Goal: Task Accomplishment & Management: Manage account settings

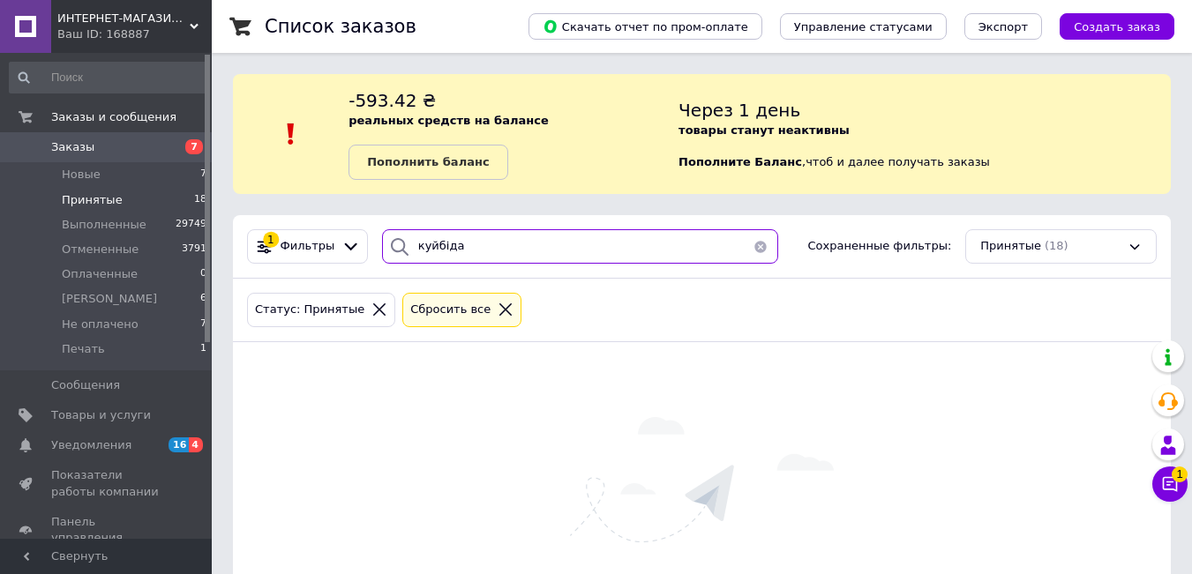
click at [52, 260] on div "ИНТЕРНЕТ-МАГАЗИН "EVENT DECOR" Ваш ID: 168887 Сайт ИНТЕРНЕТ-МАГАЗИН "EVENT DECO…" at bounding box center [596, 361] width 1192 height 722
type input "подкурганна"
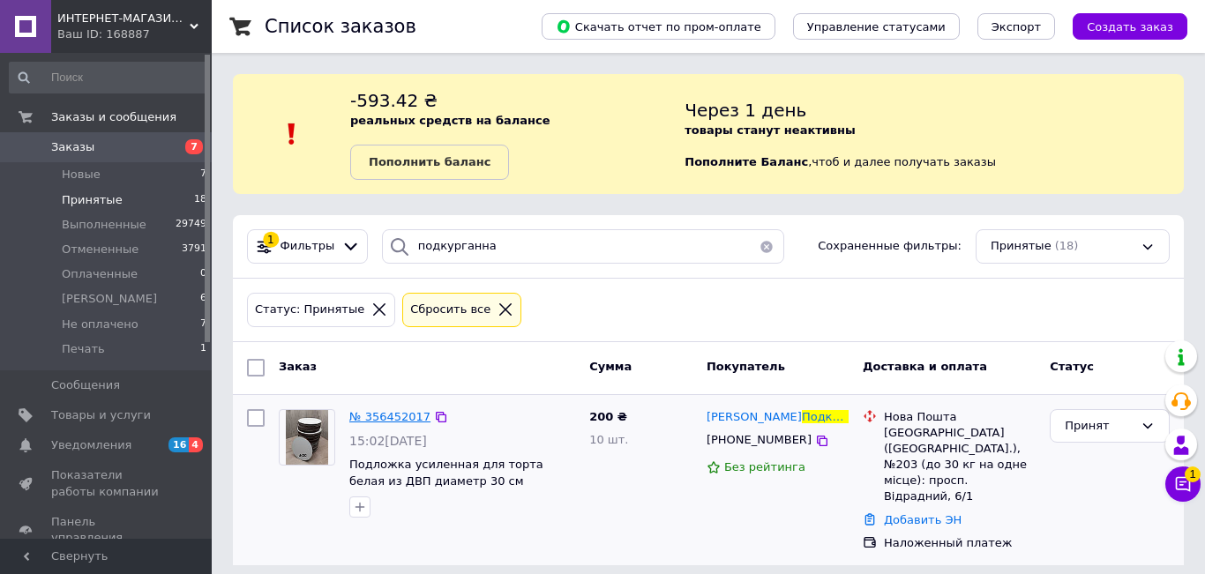
click at [394, 418] on span "№ 356452017" at bounding box center [389, 416] width 81 height 13
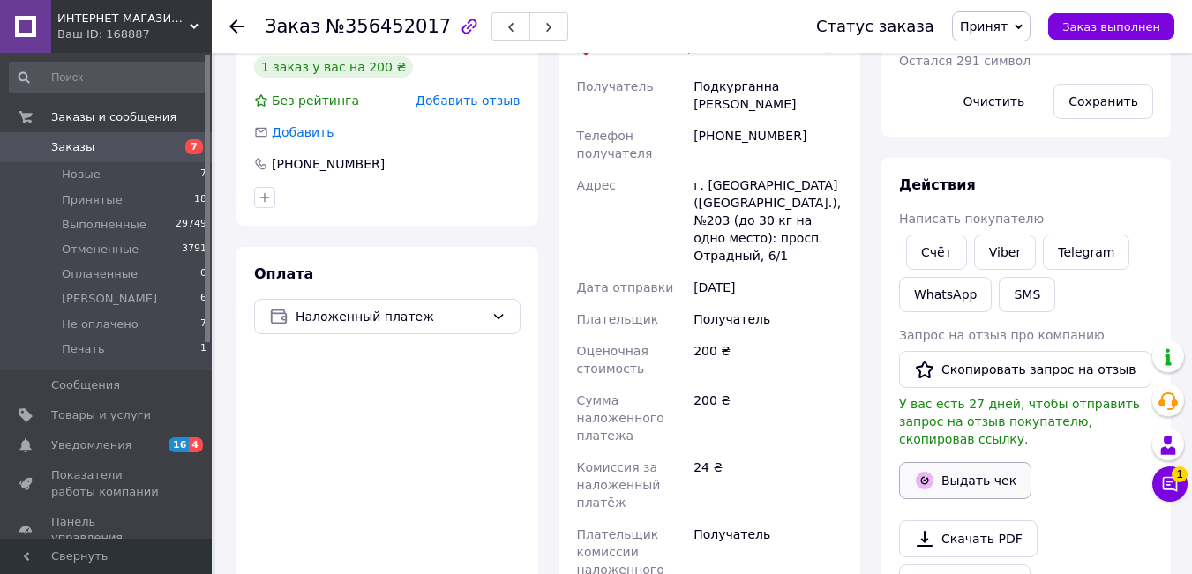
click at [978, 467] on button "Выдать чек" at bounding box center [965, 480] width 132 height 37
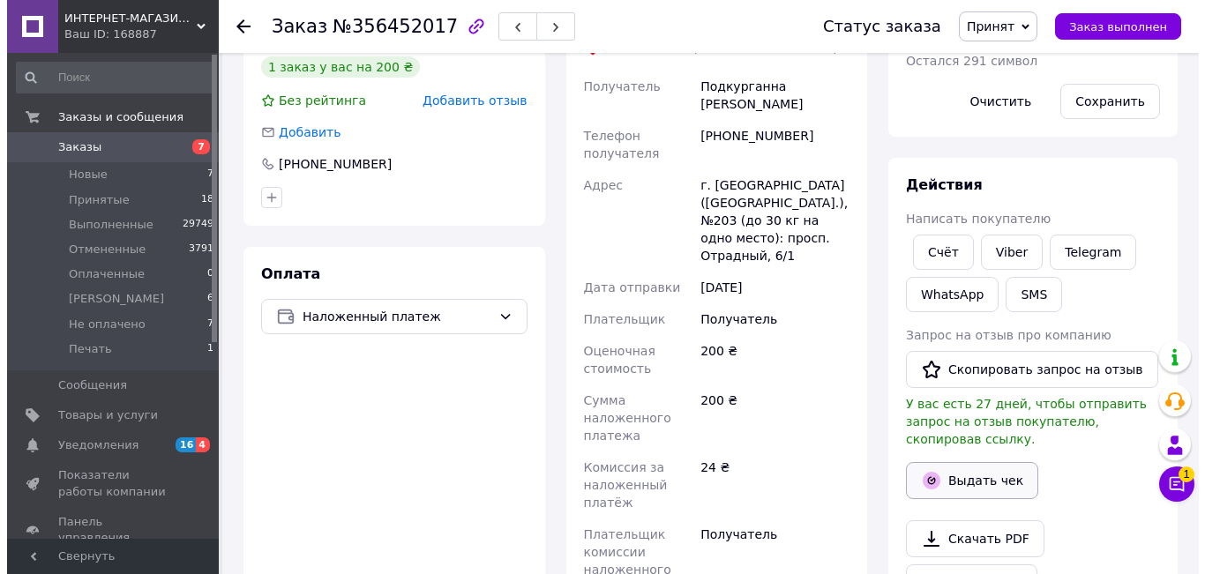
scroll to position [372, 0]
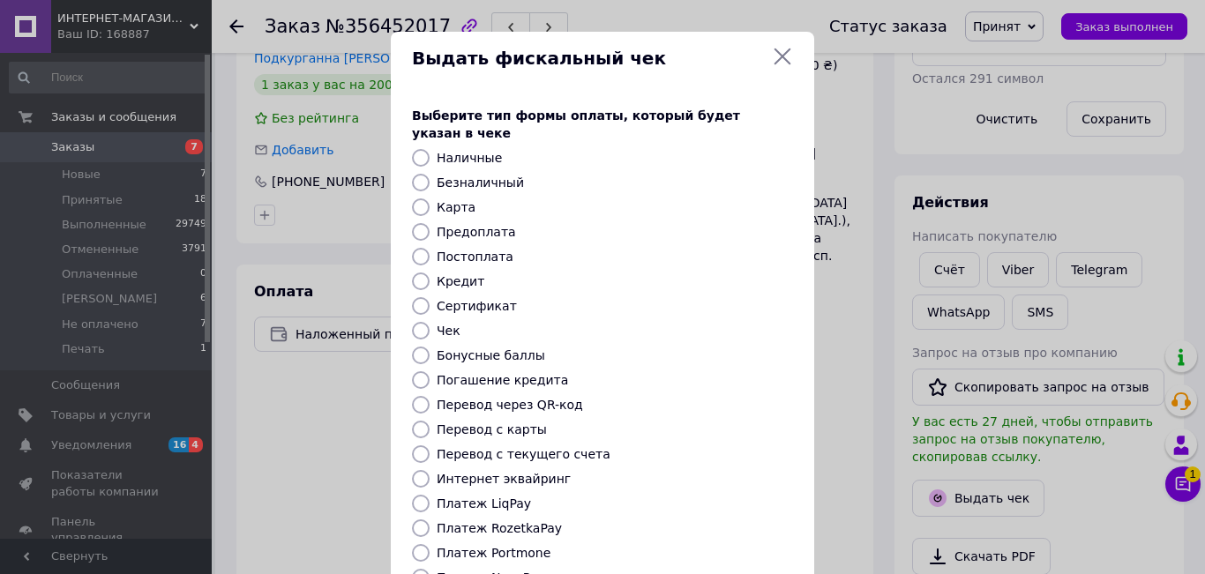
click at [482, 176] on label "Безналичный" at bounding box center [480, 183] width 87 height 14
click at [430, 174] on input "Безналичный" at bounding box center [421, 183] width 18 height 18
radio input "true"
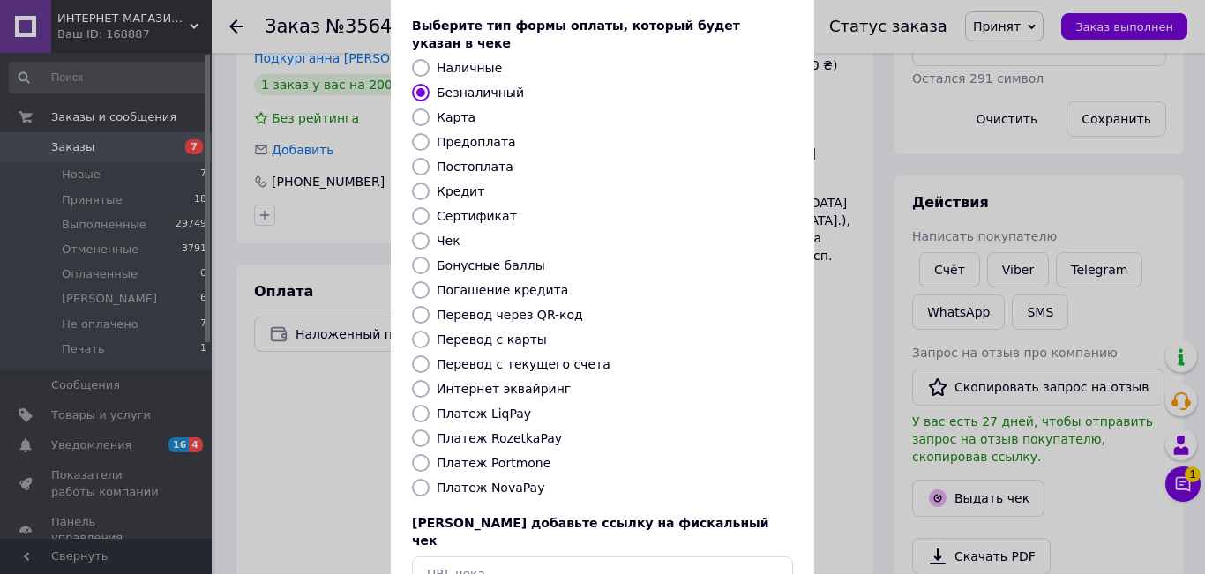
scroll to position [183, 0]
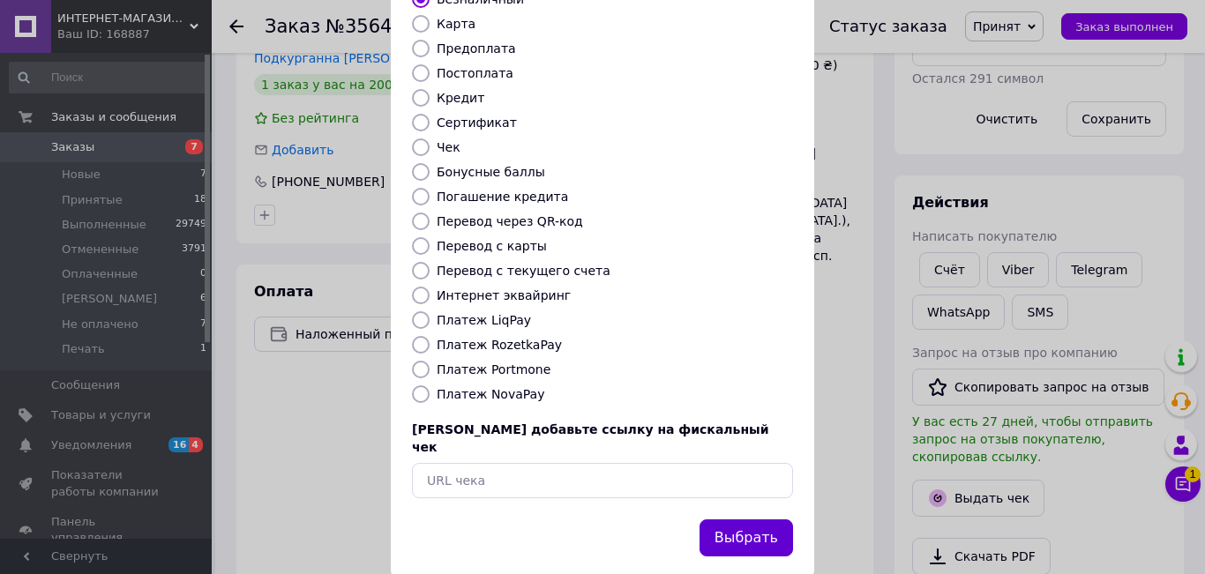
click at [766, 520] on button "Выбрать" at bounding box center [745, 539] width 93 height 38
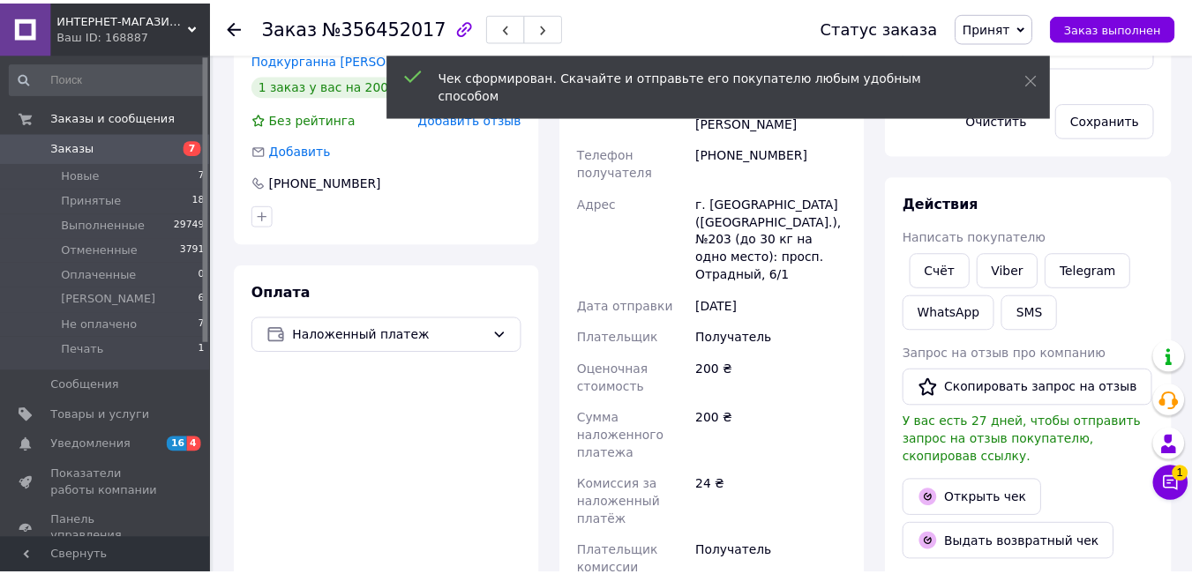
scroll to position [390, 0]
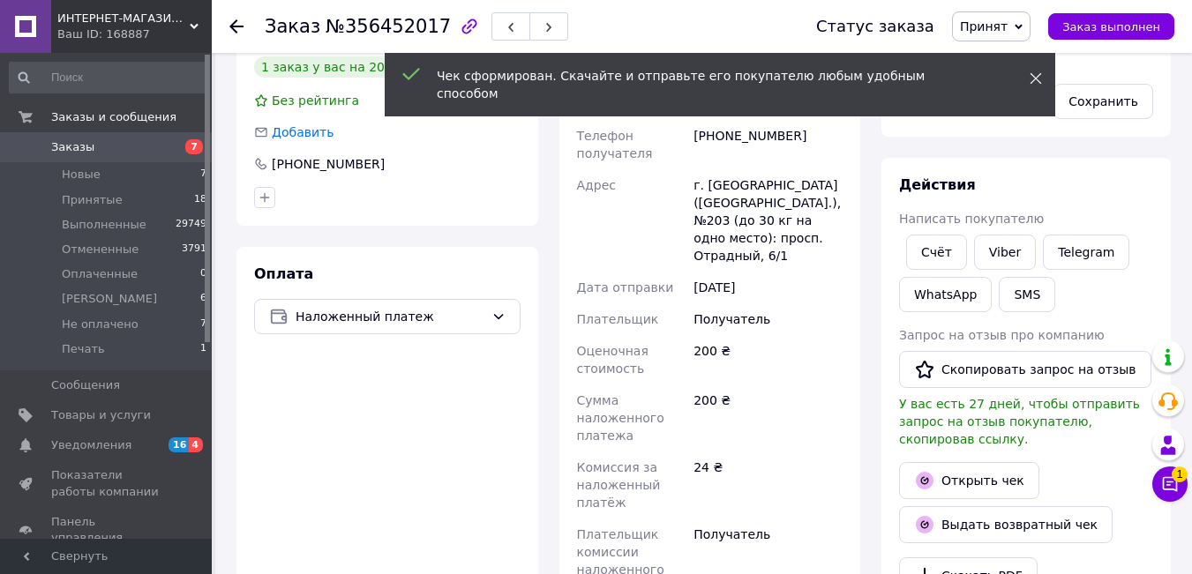
click at [1034, 80] on use at bounding box center [1034, 78] width 11 height 11
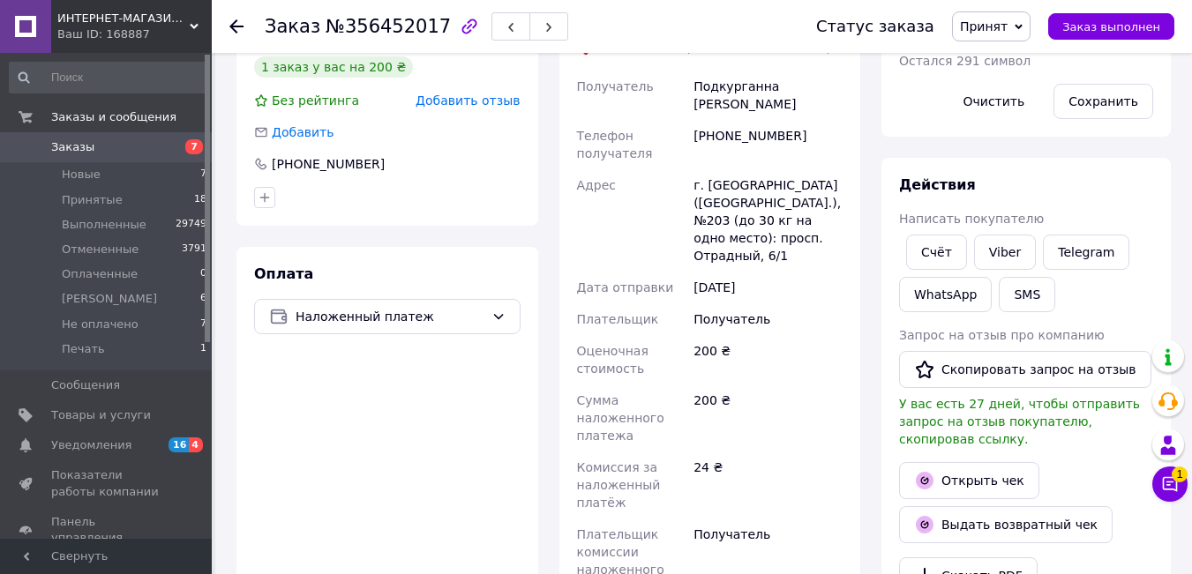
click at [1025, 22] on span "Принят" at bounding box center [991, 26] width 79 height 30
click at [1024, 65] on li "Выполнен" at bounding box center [1009, 62] width 113 height 26
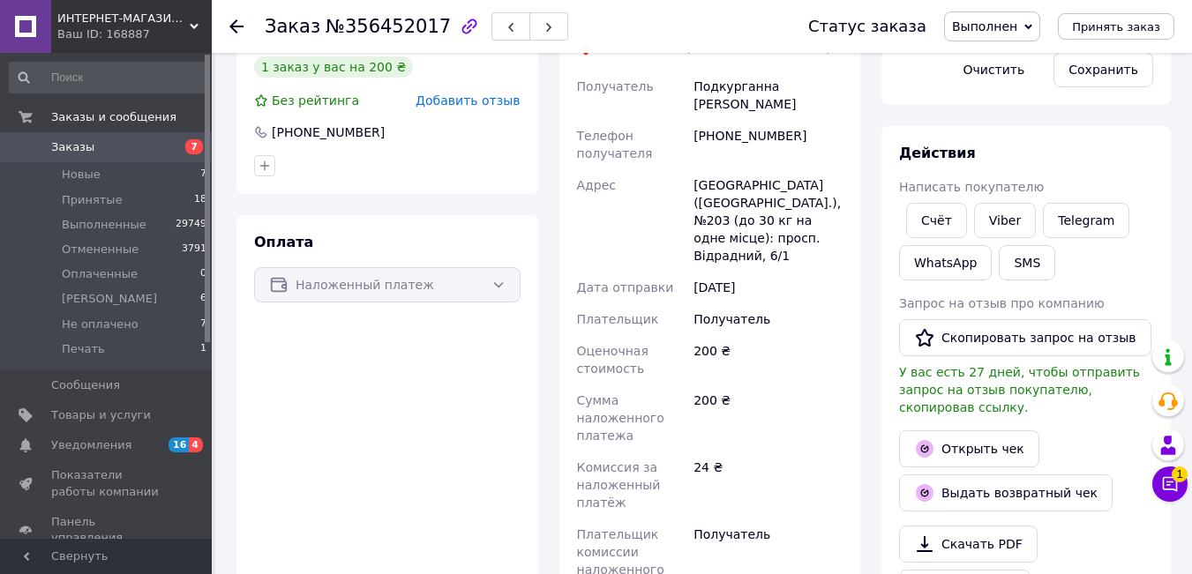
click at [234, 28] on icon at bounding box center [236, 26] width 14 height 14
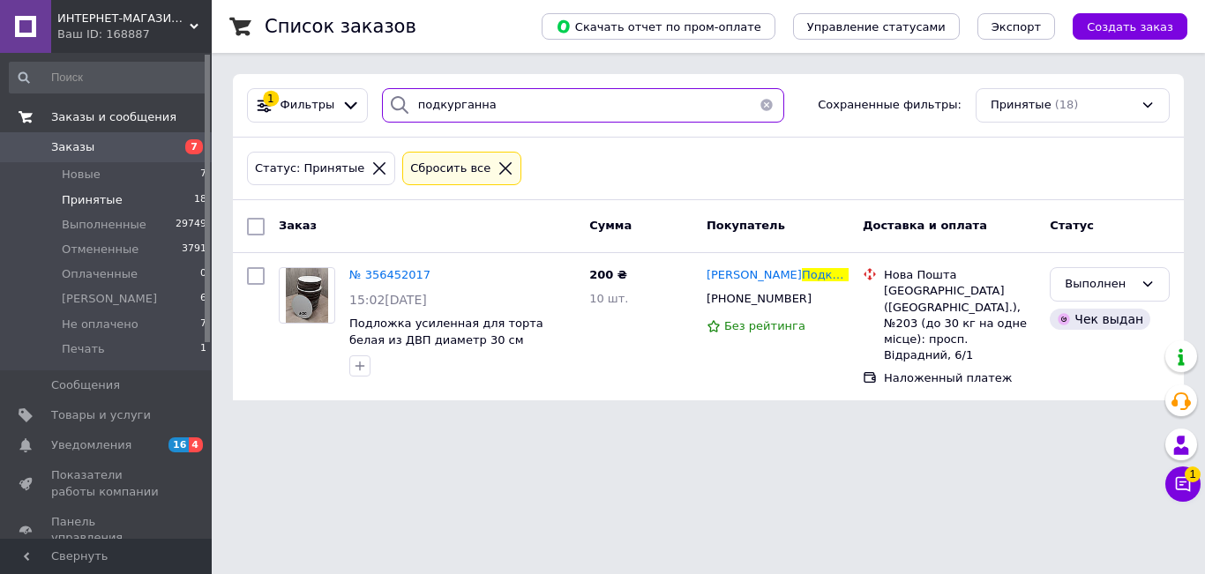
drag, startPoint x: 573, startPoint y: 102, endPoint x: 0, endPoint y: 106, distance: 573.4
click at [0, 102] on div "ИНТЕРНЕТ-МАГАЗИН "EVENT DECOR" Ваш ID: 168887 Сайт ИНТЕРНЕТ-МАГАЗИН "EVENT DECO…" at bounding box center [602, 211] width 1205 height 422
type input "[PERSON_NAME]"
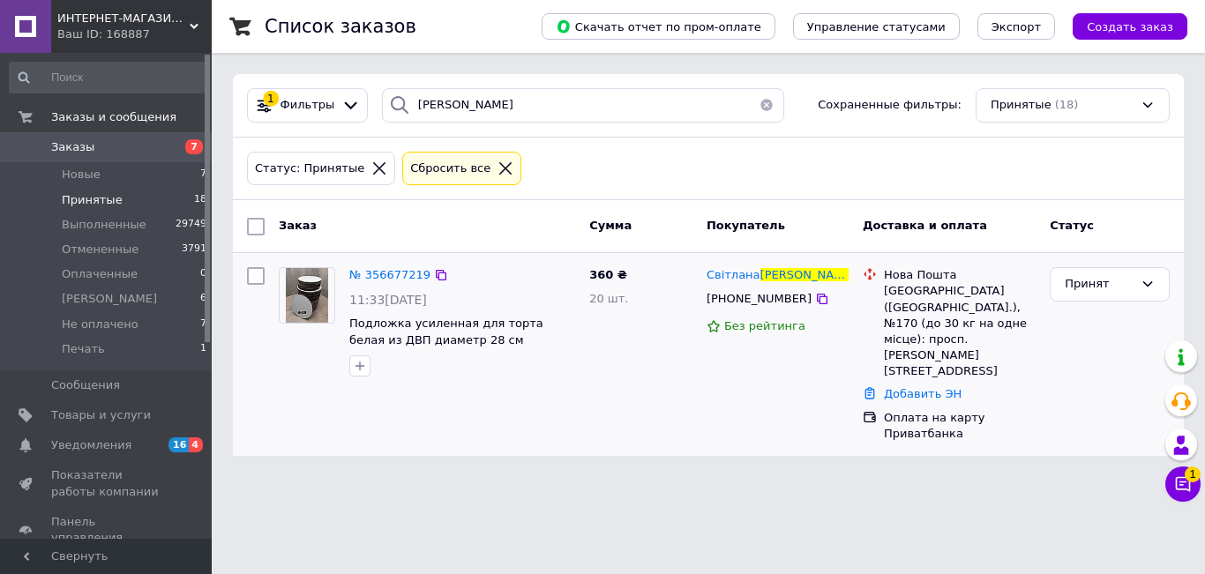
click at [398, 266] on div "№ 356677219" at bounding box center [390, 276] width 85 height 20
click at [401, 277] on span "№ 356677219" at bounding box center [389, 274] width 81 height 13
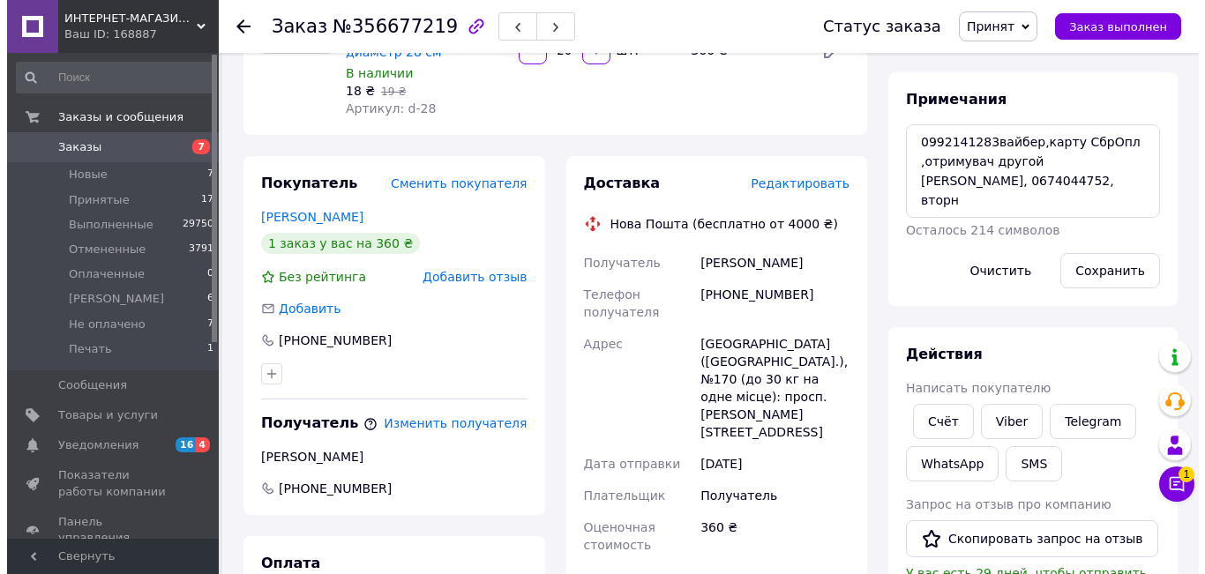
scroll to position [485, 0]
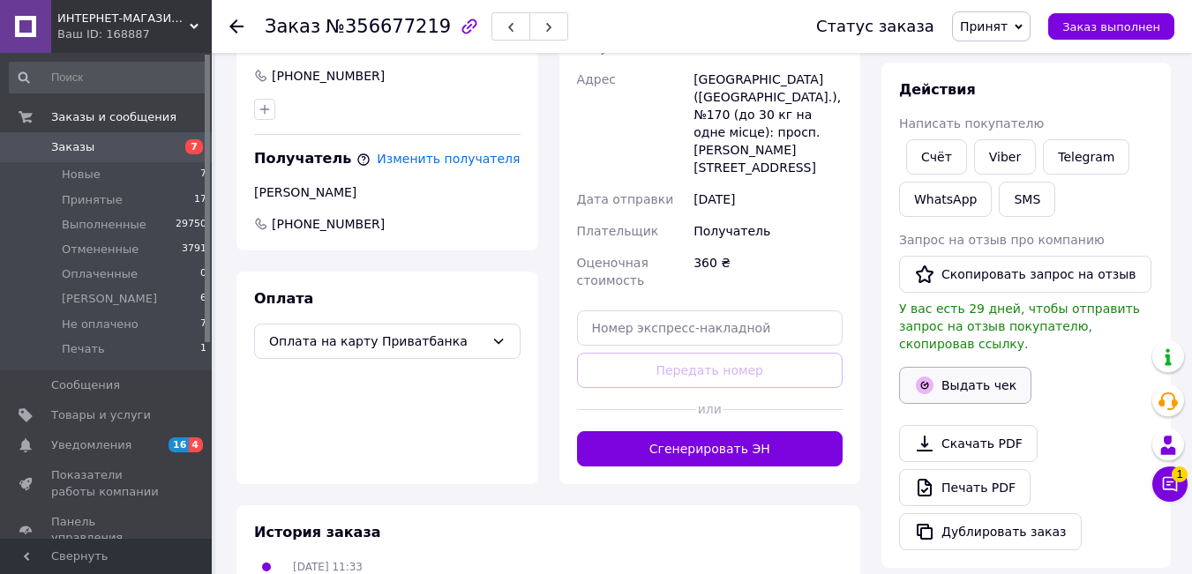
click at [969, 367] on button "Выдать чек" at bounding box center [965, 385] width 132 height 37
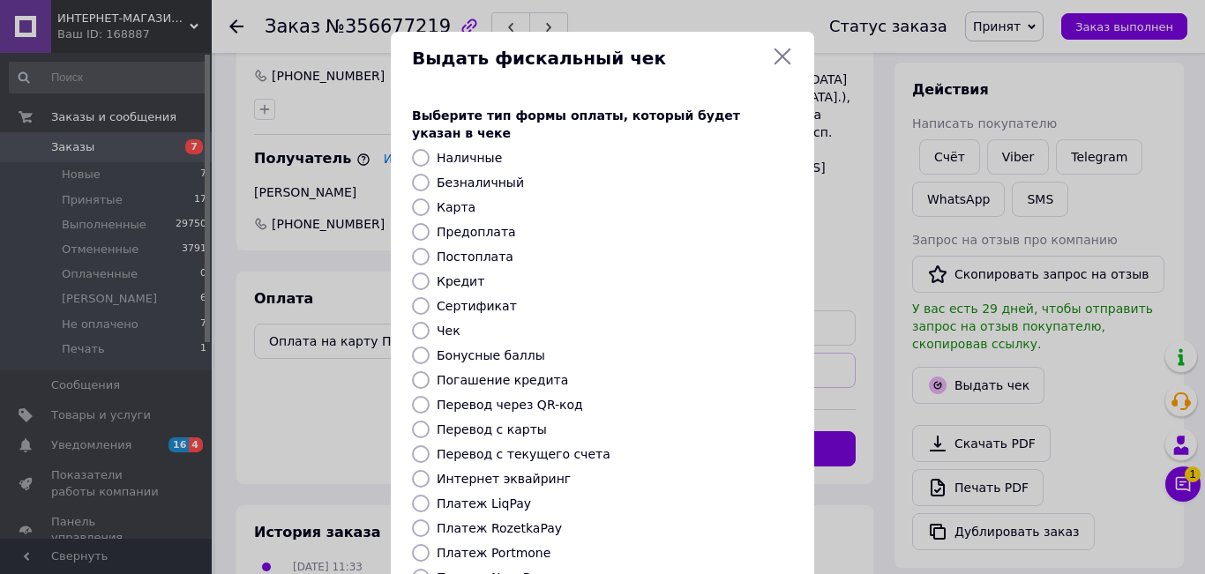
click at [455, 176] on label "Безналичный" at bounding box center [480, 183] width 87 height 14
click at [430, 174] on input "Безналичный" at bounding box center [421, 183] width 18 height 18
radio input "true"
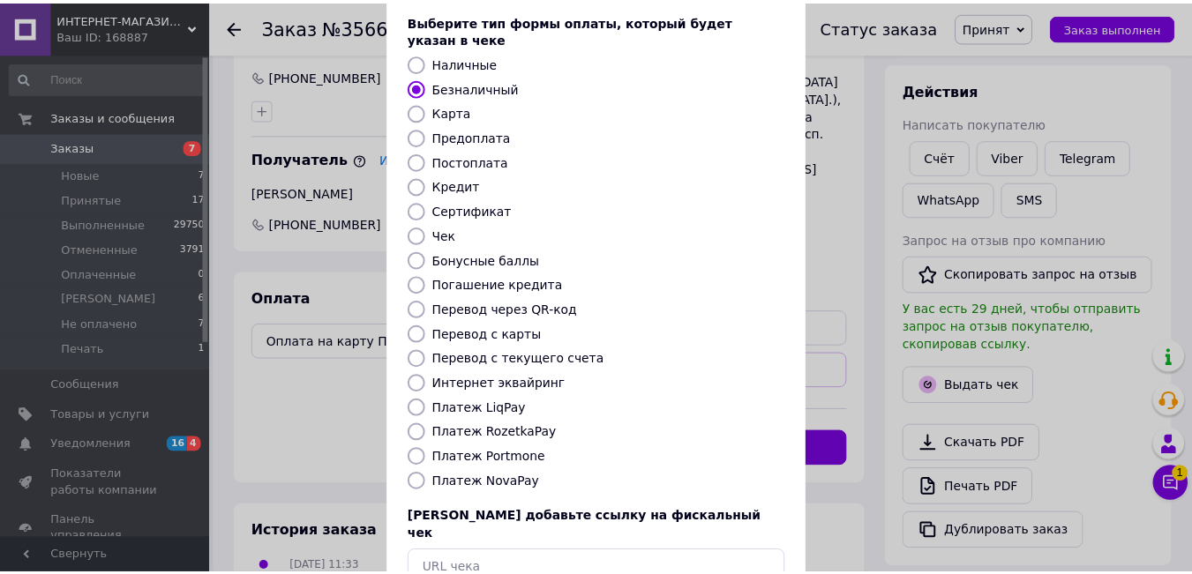
scroll to position [183, 0]
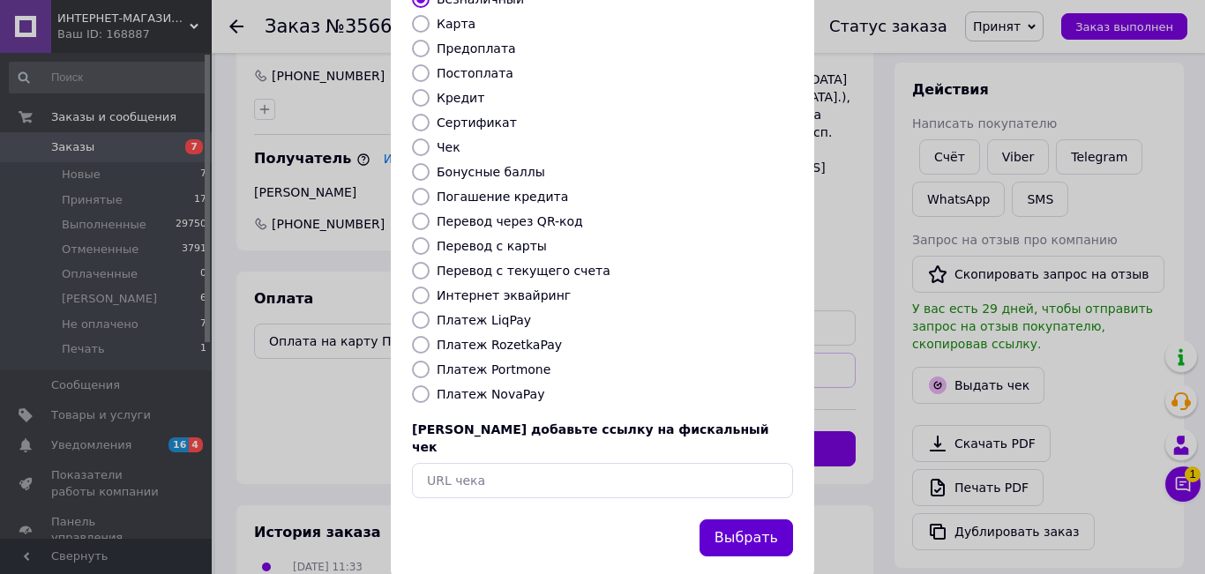
click at [729, 520] on button "Выбрать" at bounding box center [745, 539] width 93 height 38
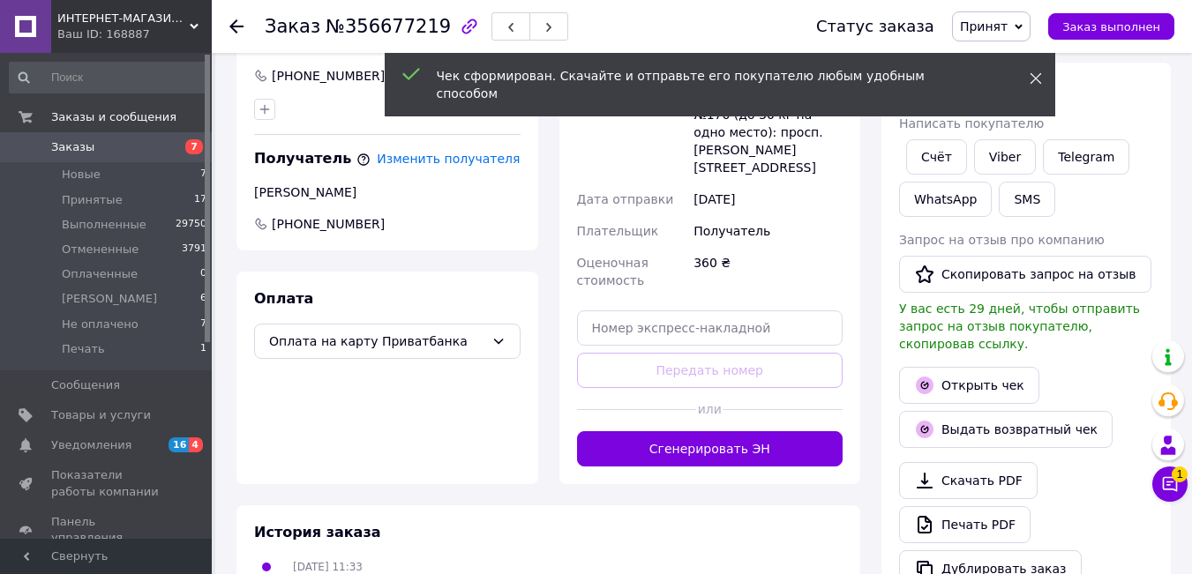
click at [1036, 85] on span at bounding box center [1035, 79] width 12 height 18
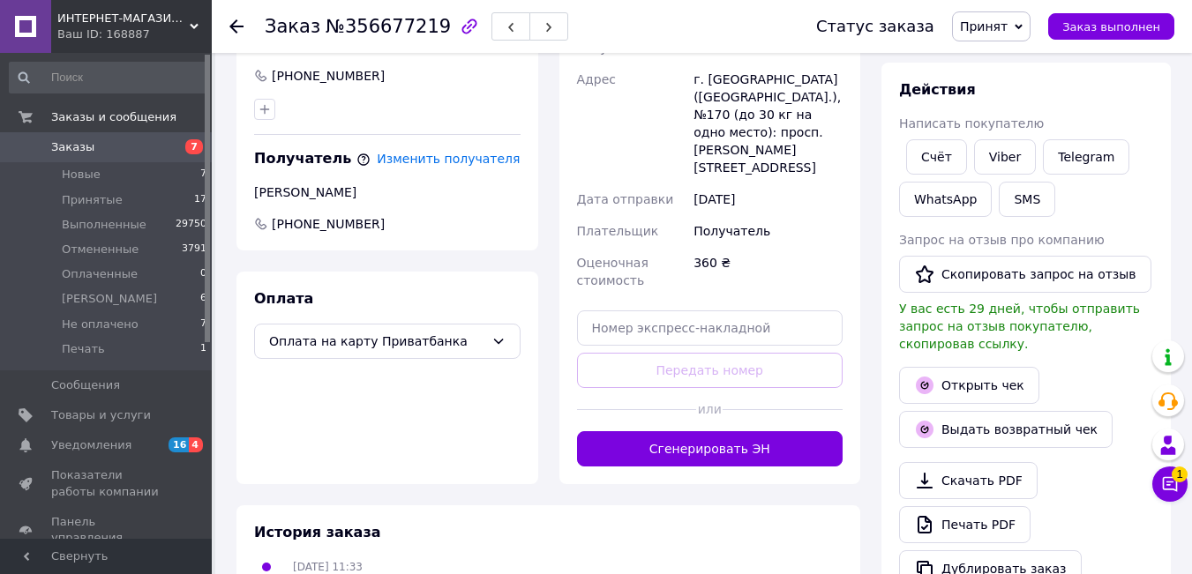
click at [1007, 27] on span "Принят" at bounding box center [984, 26] width 48 height 14
click at [1006, 63] on li "Выполнен" at bounding box center [1009, 62] width 113 height 26
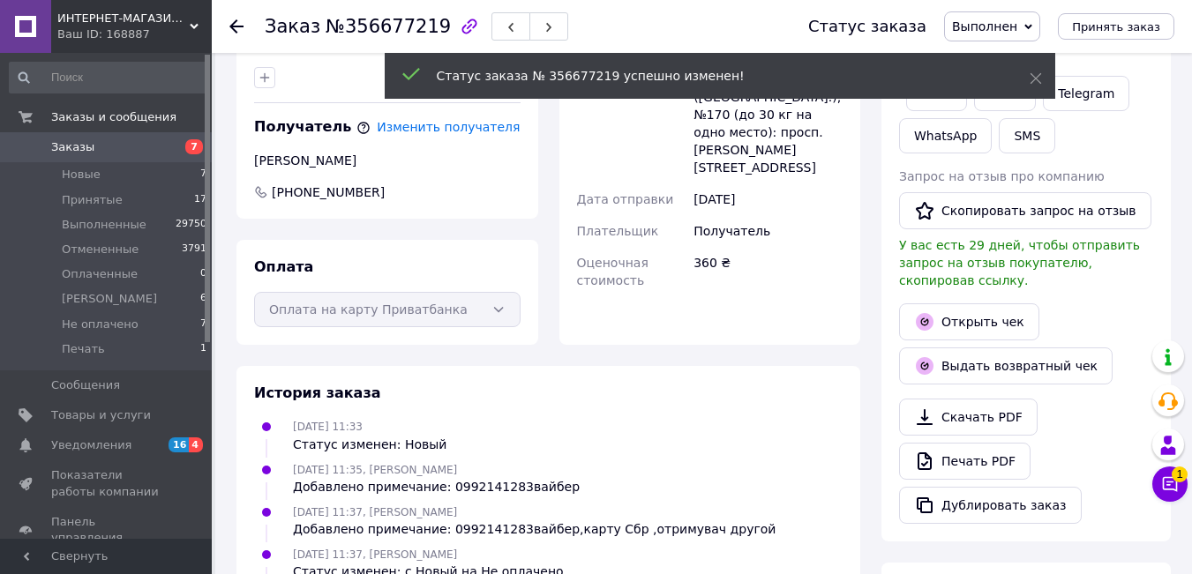
scroll to position [42, 0]
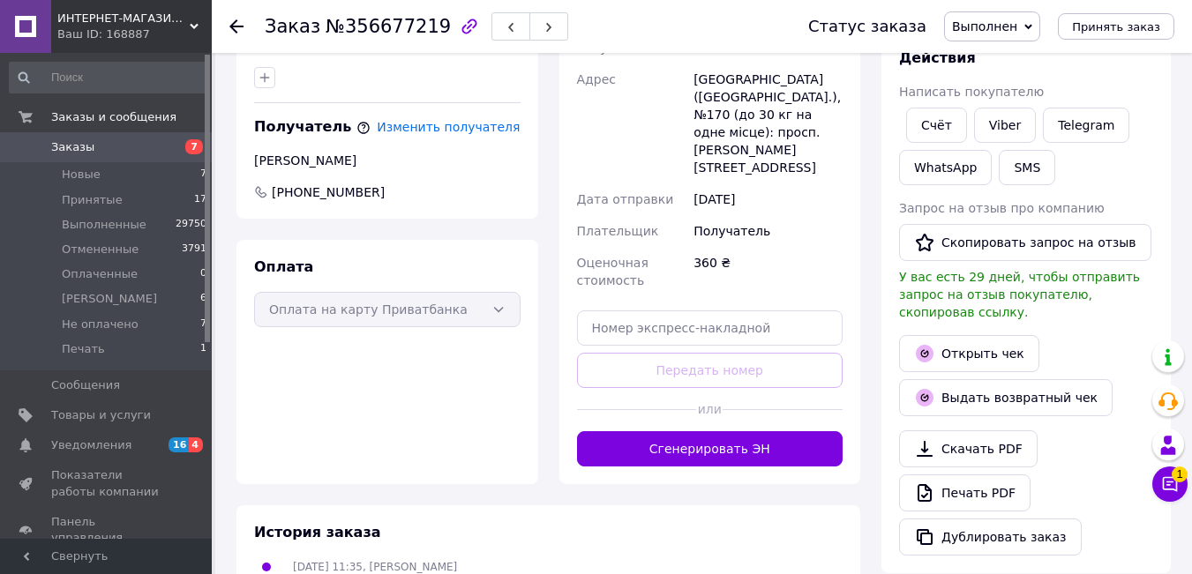
click at [232, 26] on use at bounding box center [236, 26] width 14 height 14
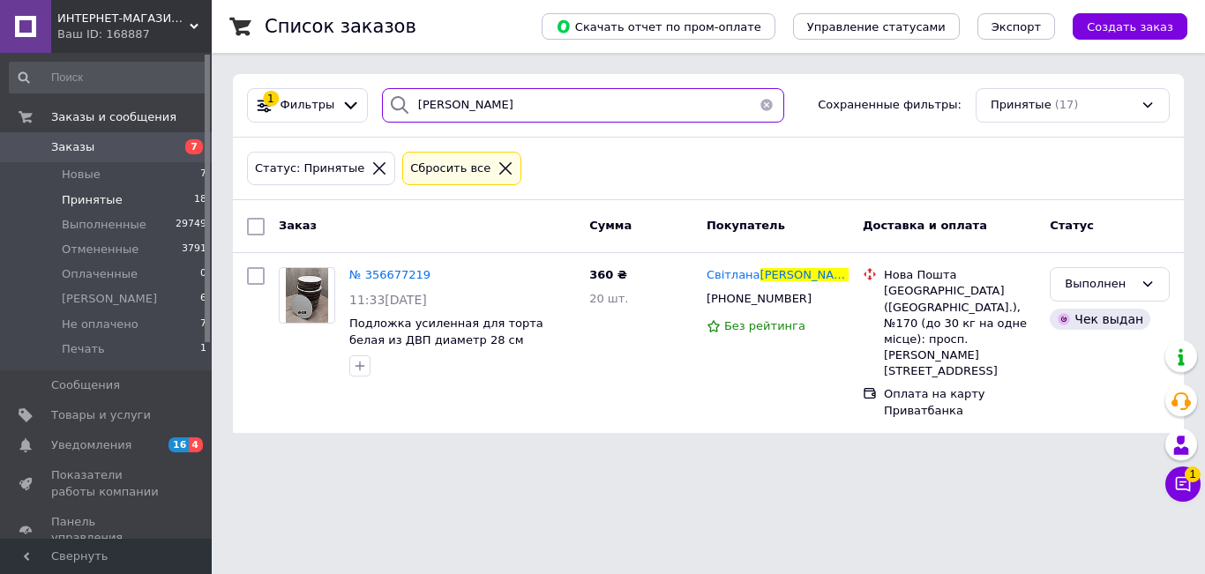
drag, startPoint x: 494, startPoint y: 112, endPoint x: 0, endPoint y: 93, distance: 494.3
click at [0, 93] on div "ИНТЕРНЕТ-МАГАЗИН "EVENT DECOR" Ваш ID: 168887 Сайт ИНТЕРНЕТ-МАГАЗИН "EVENT DECO…" at bounding box center [602, 227] width 1205 height 454
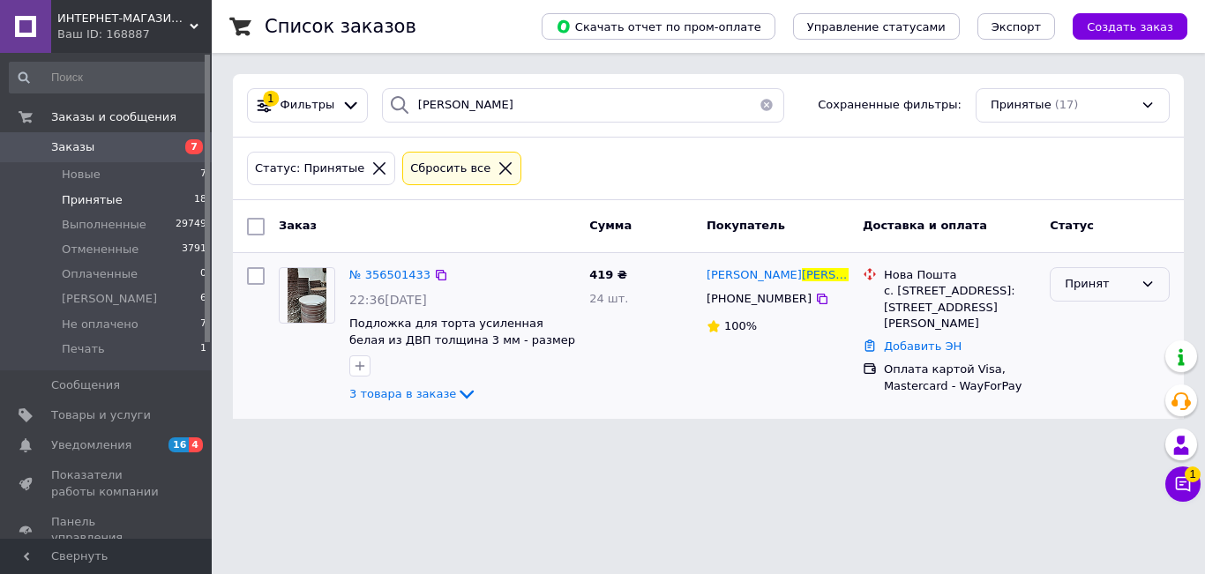
click at [1158, 288] on div "Принят" at bounding box center [1110, 284] width 120 height 34
click at [1088, 320] on li "Выполнен" at bounding box center [1110, 321] width 118 height 33
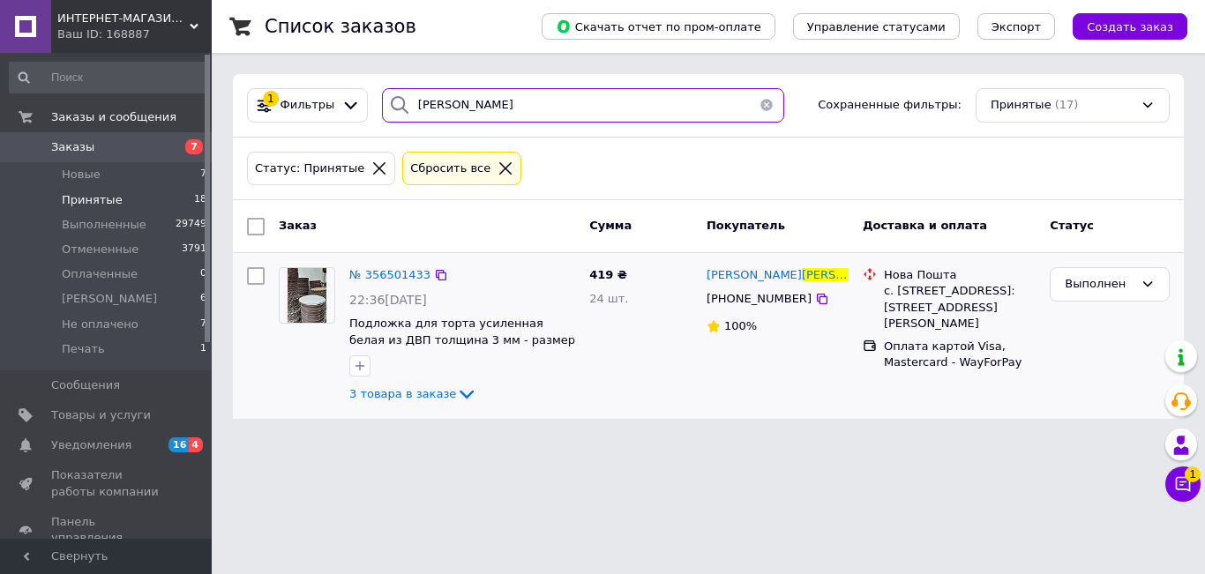
drag, startPoint x: 520, startPoint y: 85, endPoint x: 414, endPoint y: 106, distance: 107.9
click at [414, 106] on div "1 [PERSON_NAME] Сохраненные фильтры: Принятые (17)" at bounding box center [708, 106] width 951 height 64
type input "т"
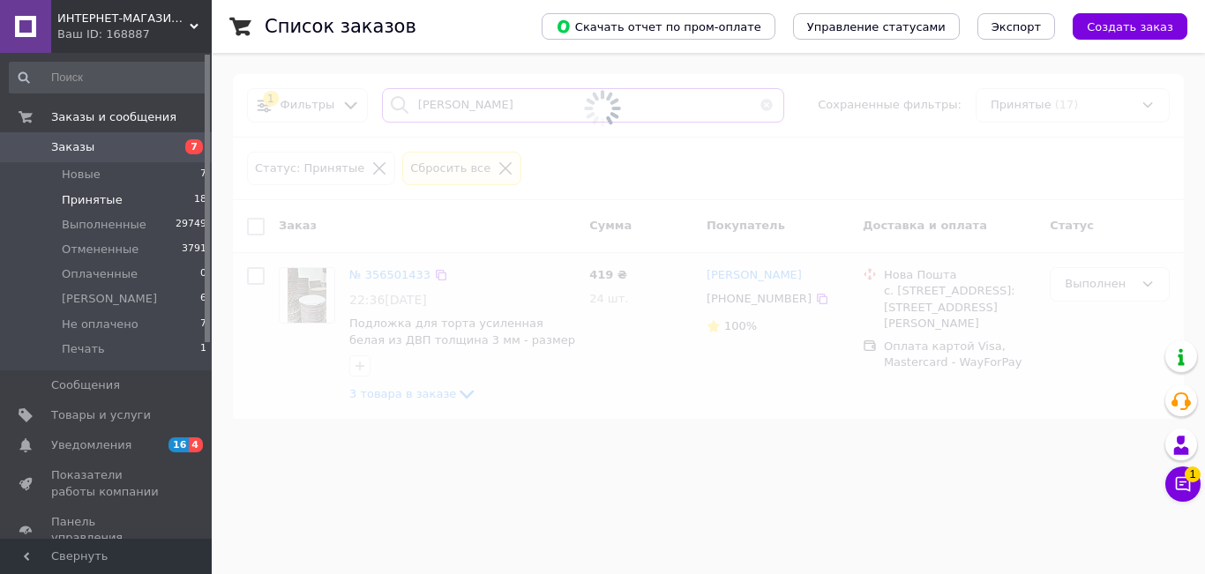
type input "[PERSON_NAME]"
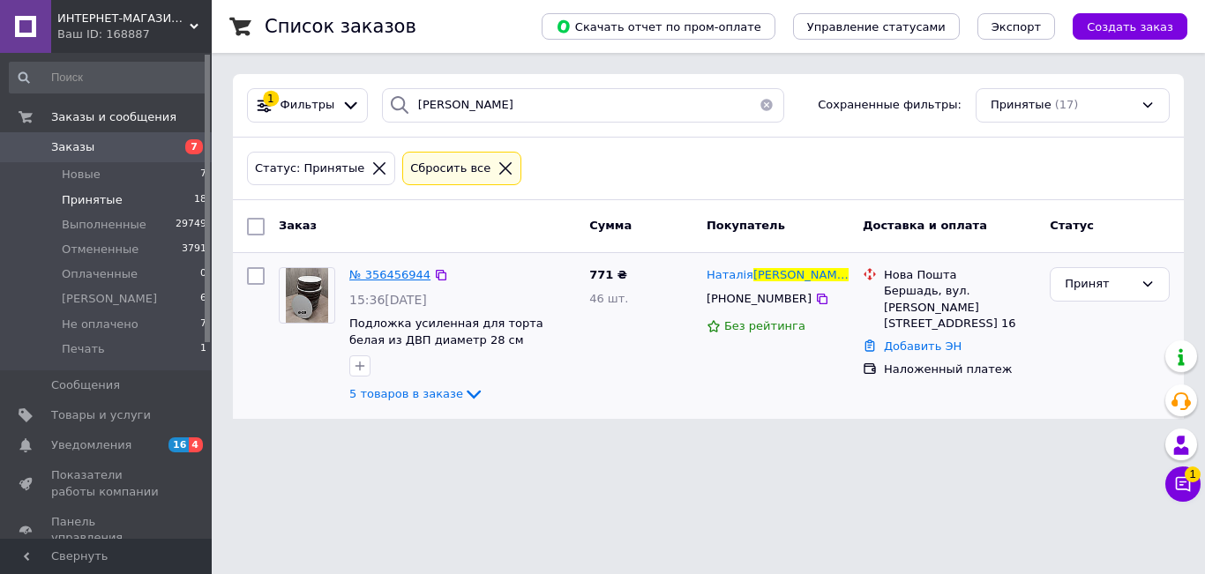
click at [375, 273] on span "№ 356456944" at bounding box center [389, 274] width 81 height 13
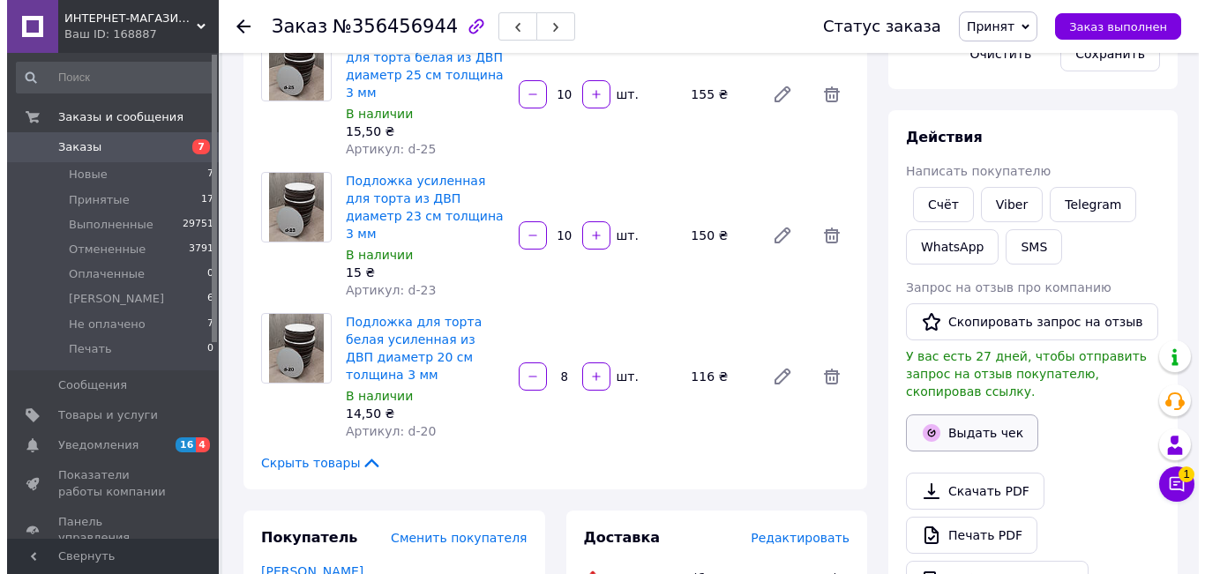
scroll to position [441, 0]
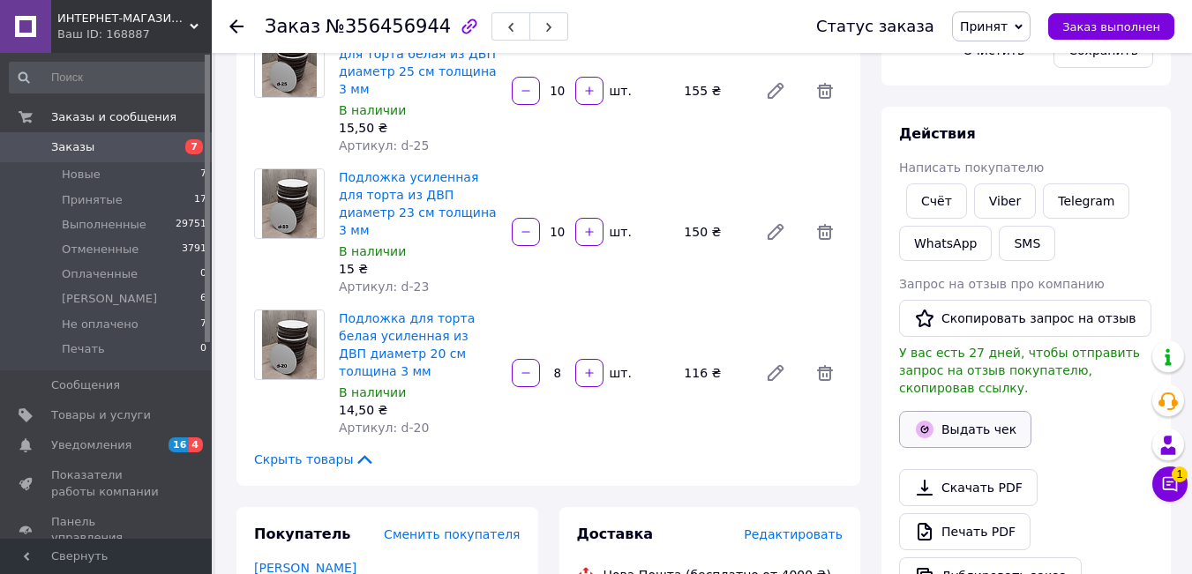
click at [962, 411] on button "Выдать чек" at bounding box center [965, 429] width 132 height 37
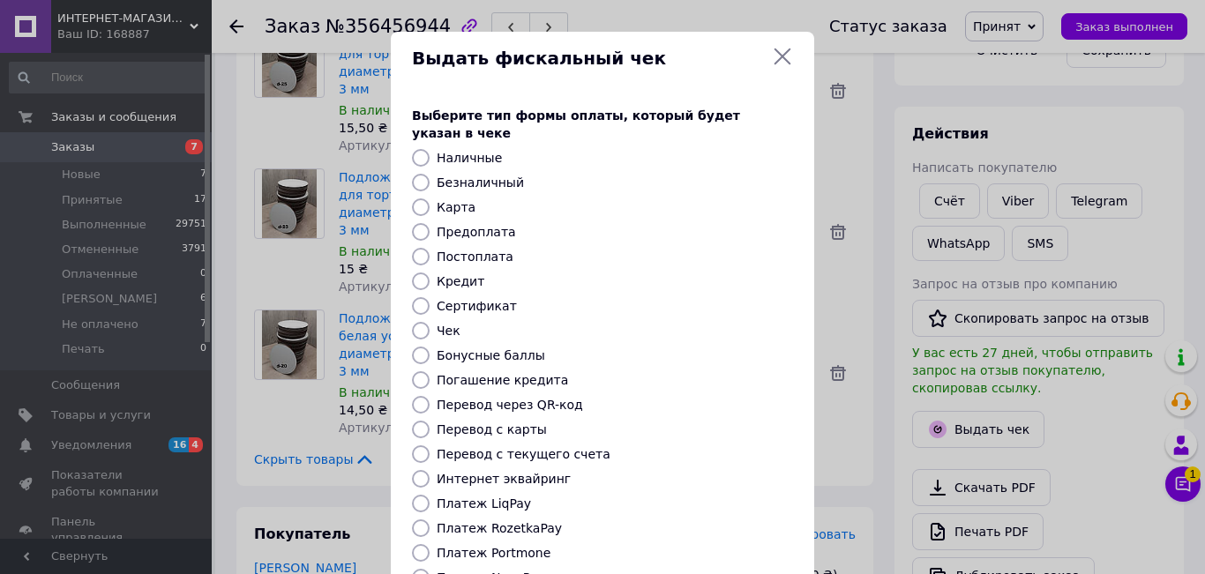
click at [453, 176] on label "Безналичный" at bounding box center [480, 183] width 87 height 14
click at [430, 174] on input "Безналичный" at bounding box center [421, 183] width 18 height 18
radio input "true"
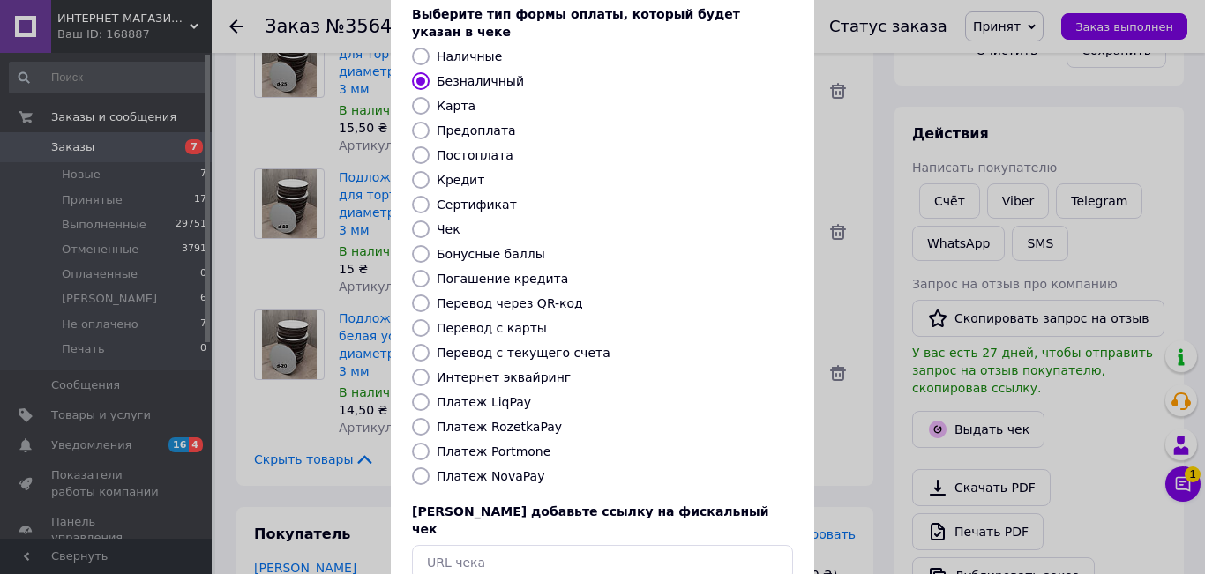
scroll to position [183, 0]
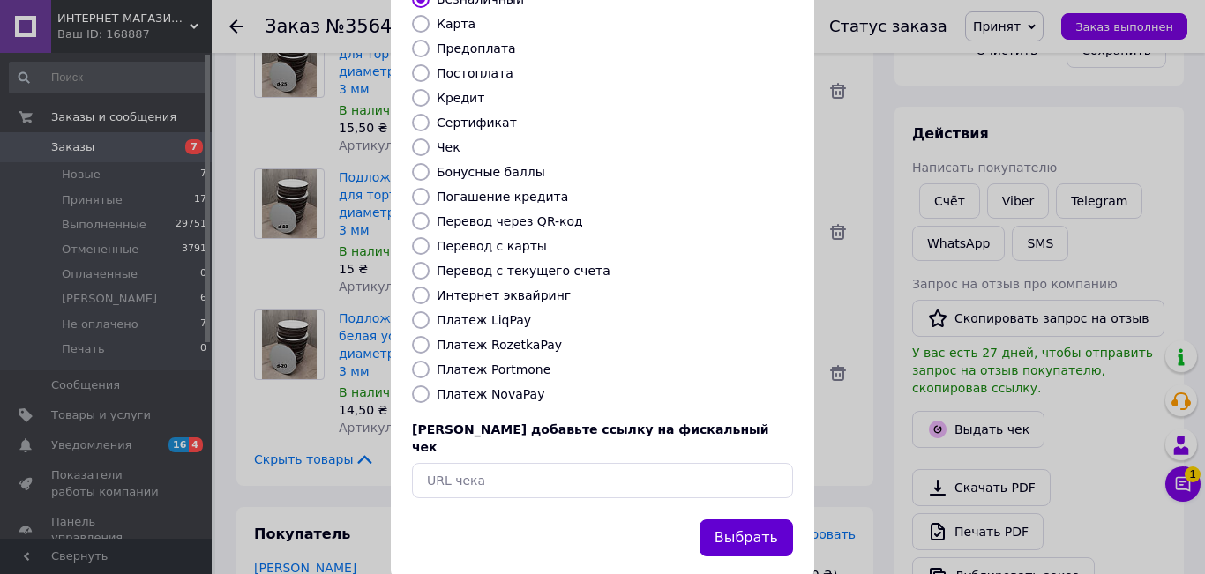
click at [733, 520] on button "Выбрать" at bounding box center [745, 539] width 93 height 38
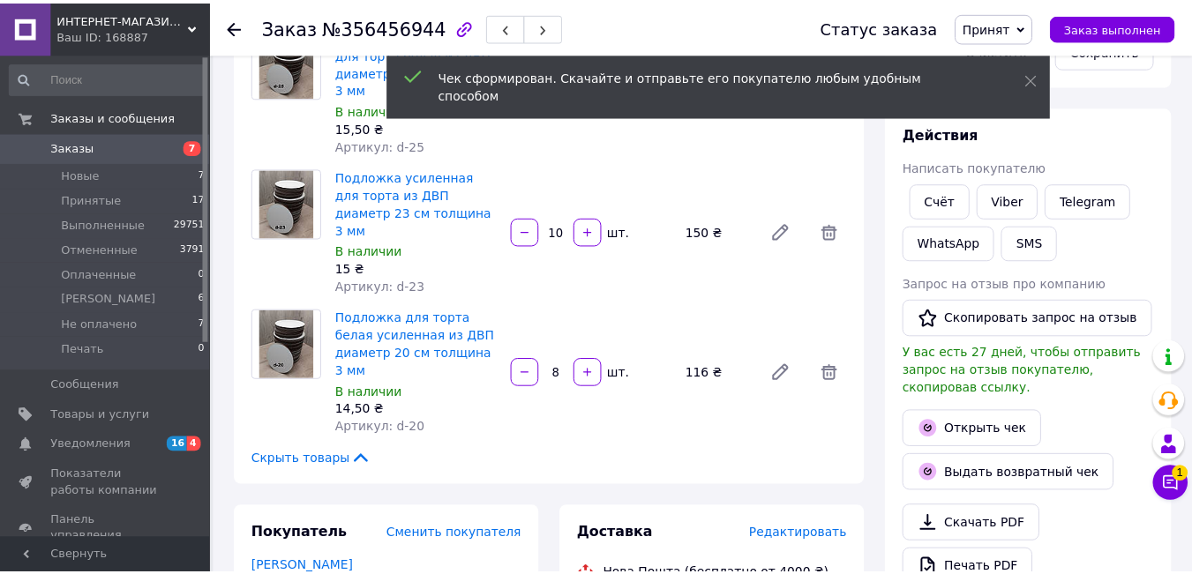
scroll to position [459, 0]
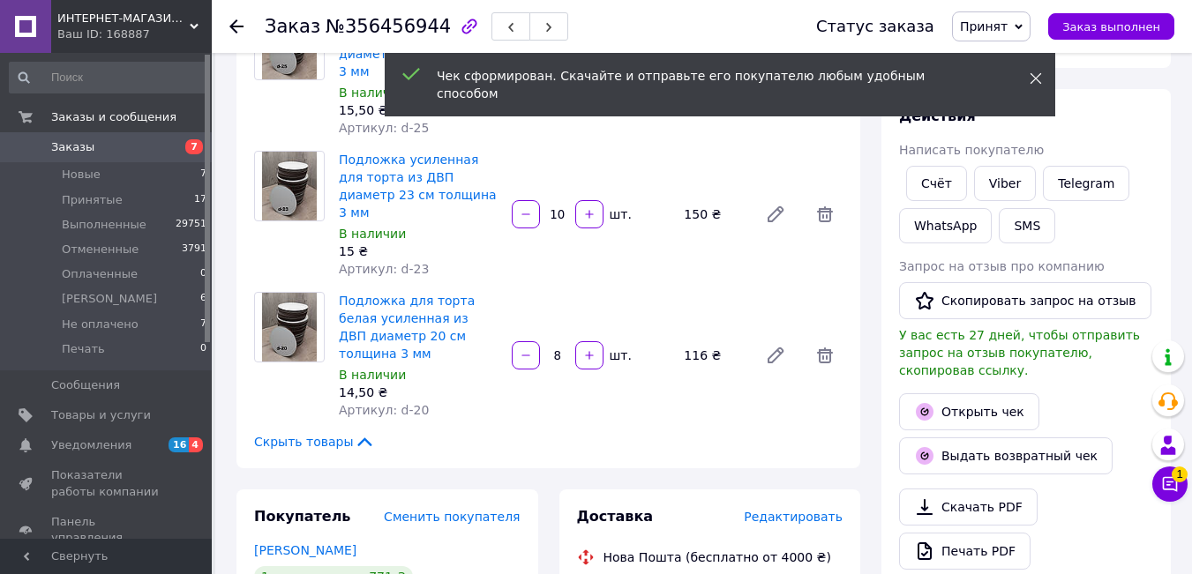
click at [1037, 79] on icon at bounding box center [1035, 78] width 12 height 12
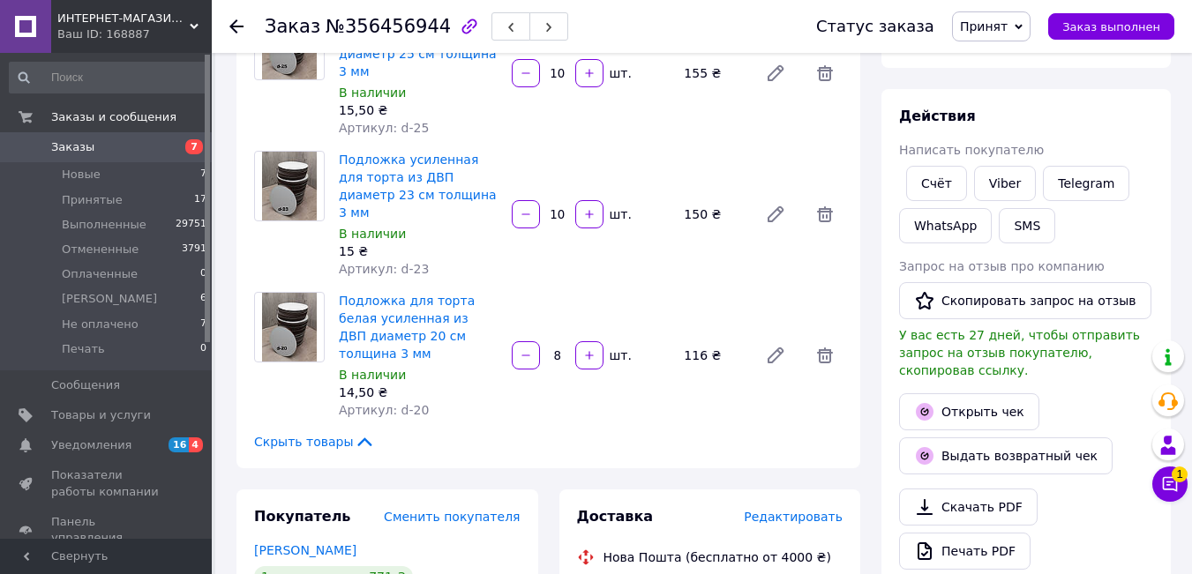
click at [1007, 33] on span "Принят" at bounding box center [984, 26] width 48 height 14
click at [1014, 51] on li "Выполнен" at bounding box center [1009, 62] width 113 height 26
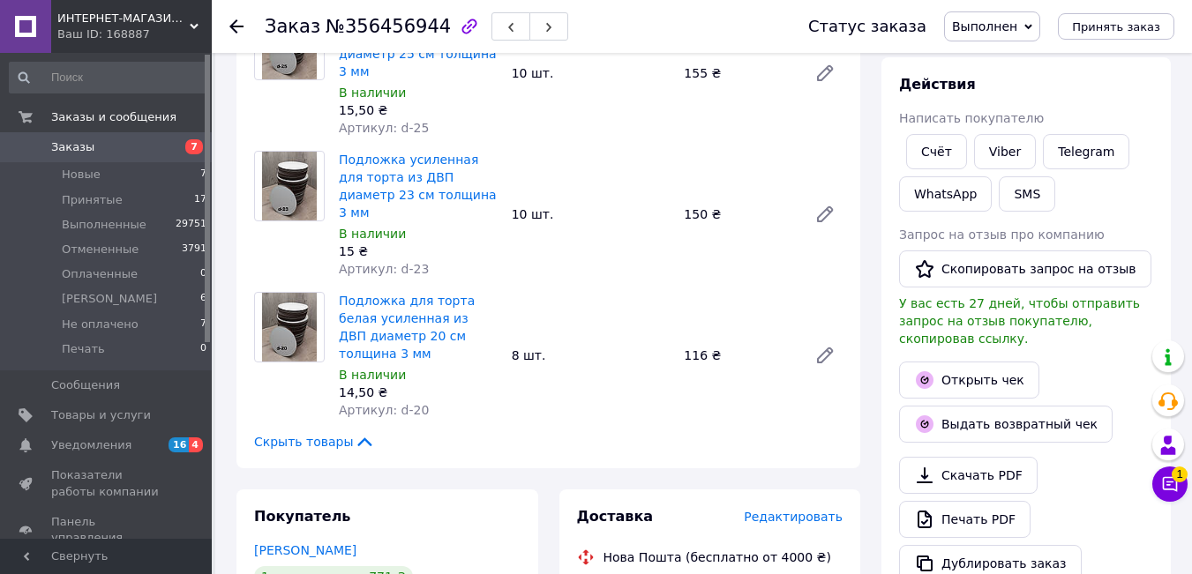
click at [243, 26] on use at bounding box center [236, 26] width 14 height 14
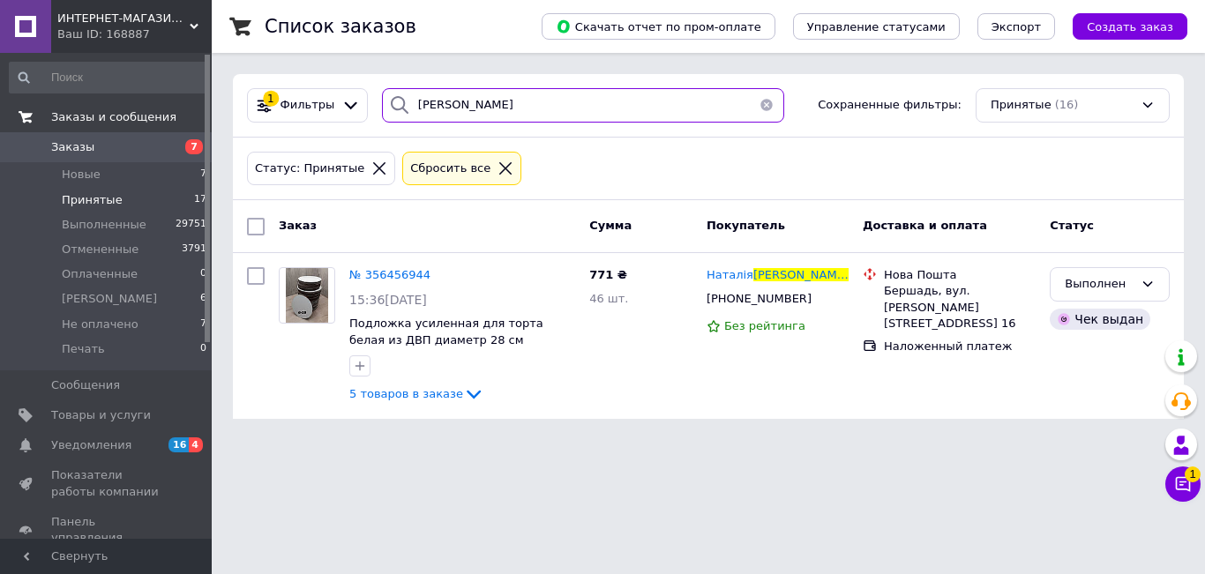
drag, startPoint x: 348, startPoint y: 105, endPoint x: 0, endPoint y: 123, distance: 348.0
click at [0, 123] on div "ИНТЕРНЕТ-МАГАЗИН "EVENT DECOR" Ваш ID: 168887 Сайт ИНТЕРНЕТ-МАГАЗИН "EVENT DECO…" at bounding box center [602, 220] width 1205 height 440
type input "дзюбінська"
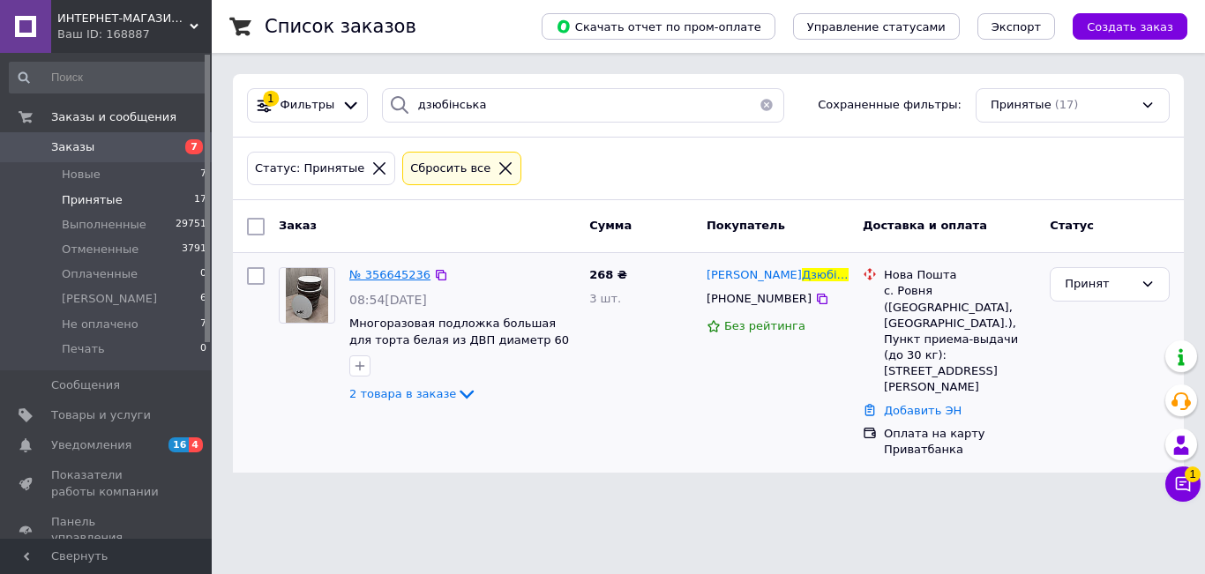
click at [389, 273] on span "№ 356645236" at bounding box center [389, 274] width 81 height 13
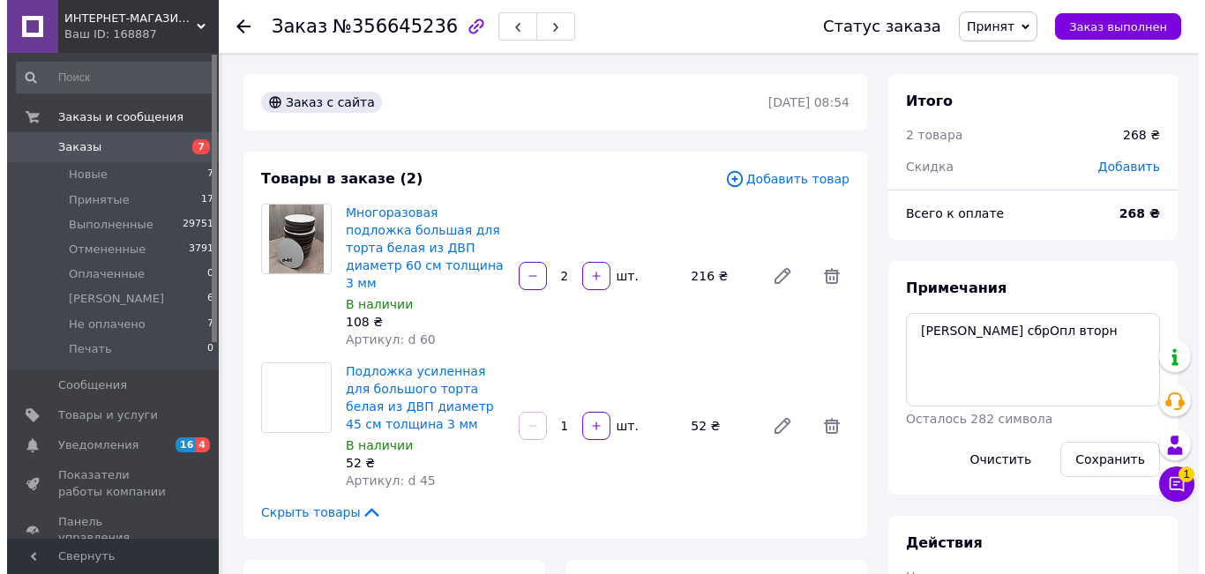
scroll to position [353, 0]
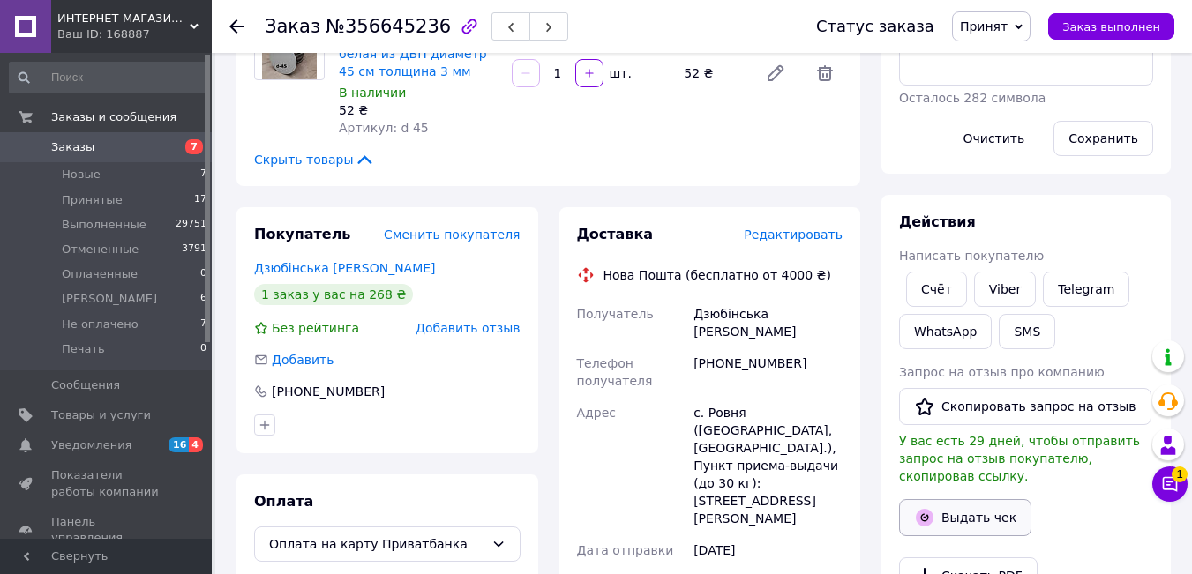
click at [965, 512] on button "Выдать чек" at bounding box center [965, 517] width 132 height 37
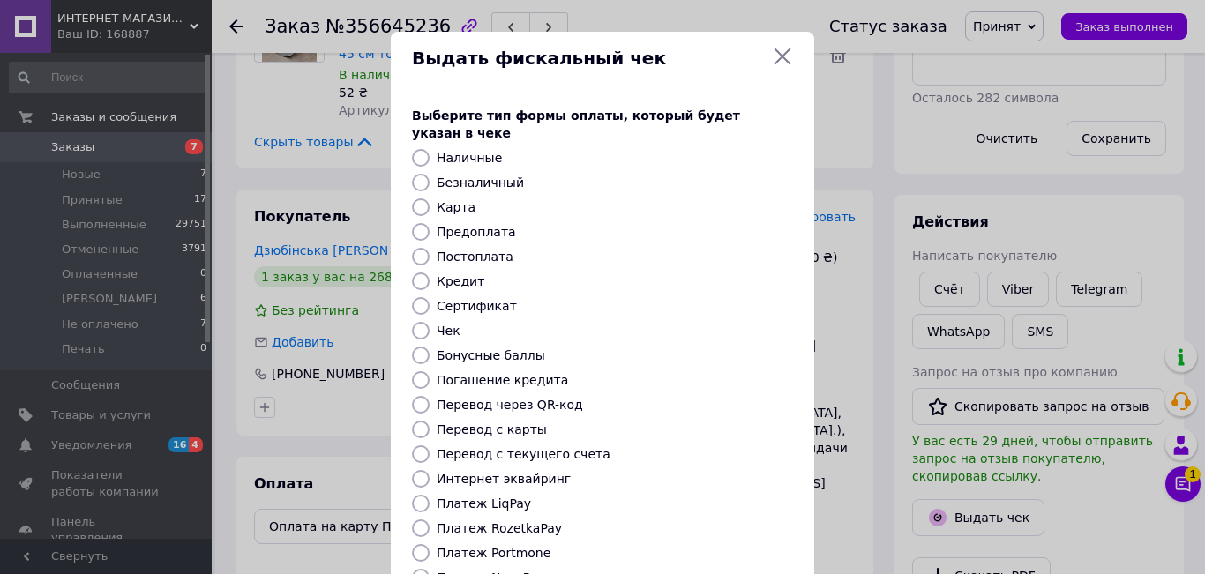
click at [474, 176] on label "Безналичный" at bounding box center [480, 183] width 87 height 14
click at [430, 174] on input "Безналичный" at bounding box center [421, 183] width 18 height 18
radio input "true"
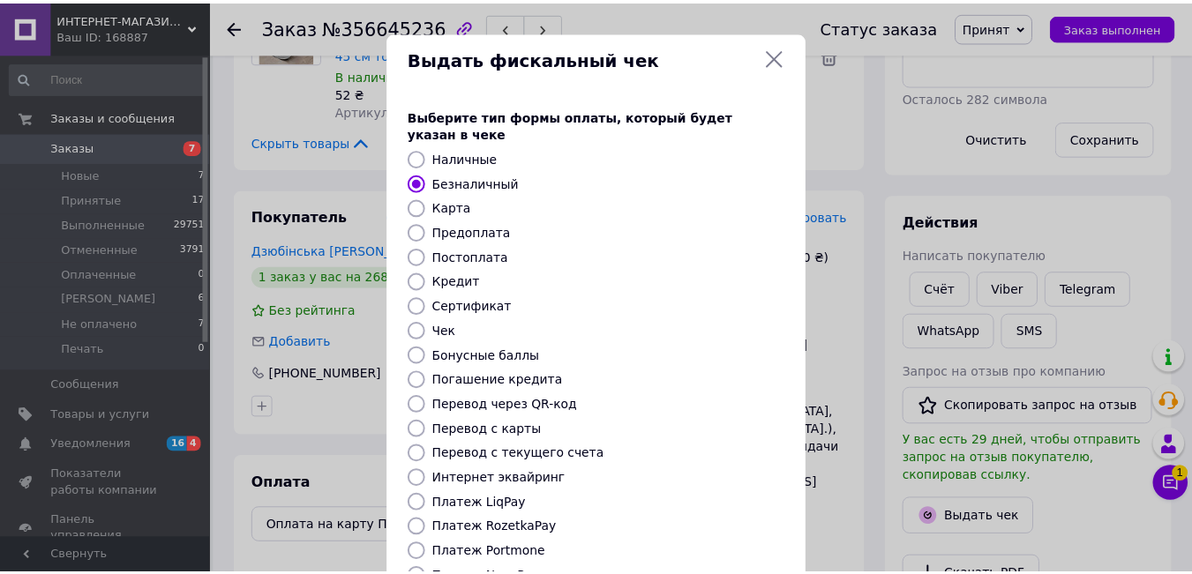
scroll to position [183, 0]
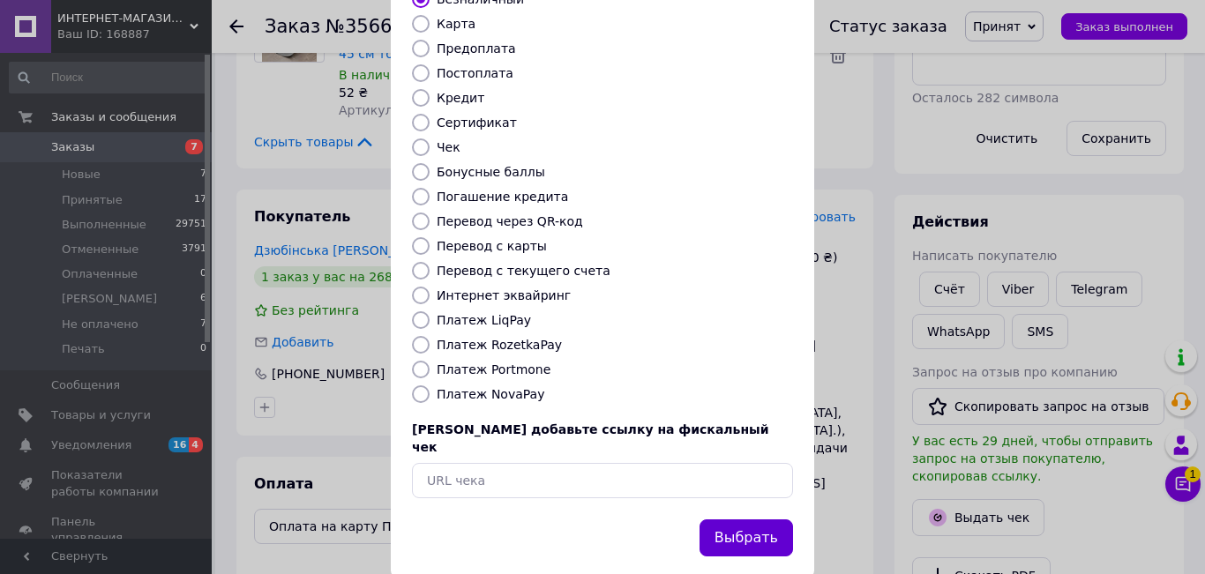
click at [765, 520] on button "Выбрать" at bounding box center [745, 539] width 93 height 38
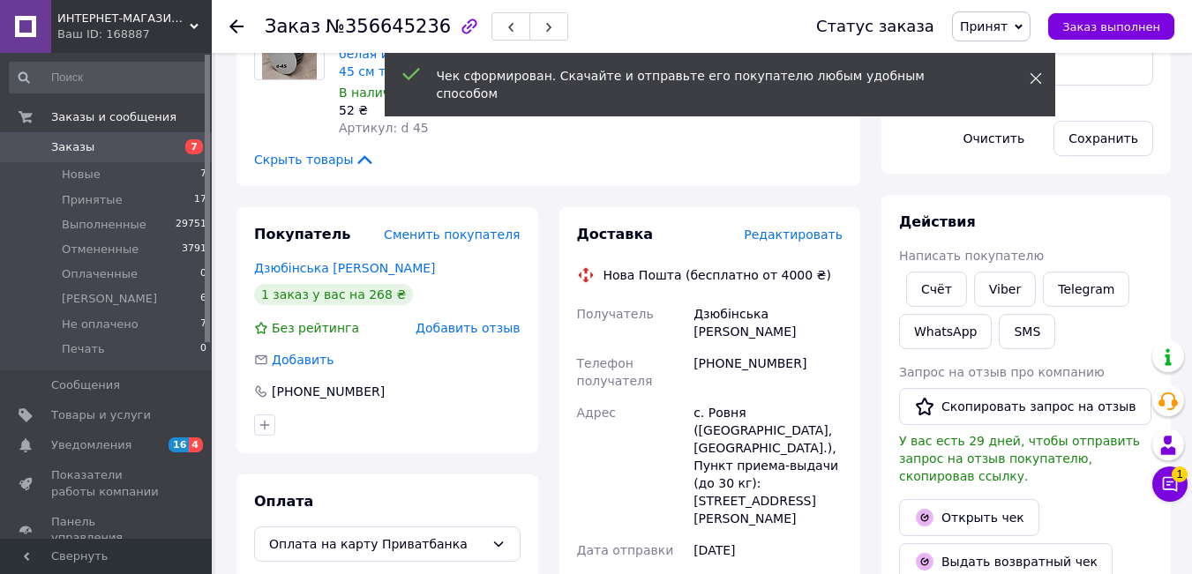
click at [1037, 71] on span at bounding box center [1035, 79] width 12 height 18
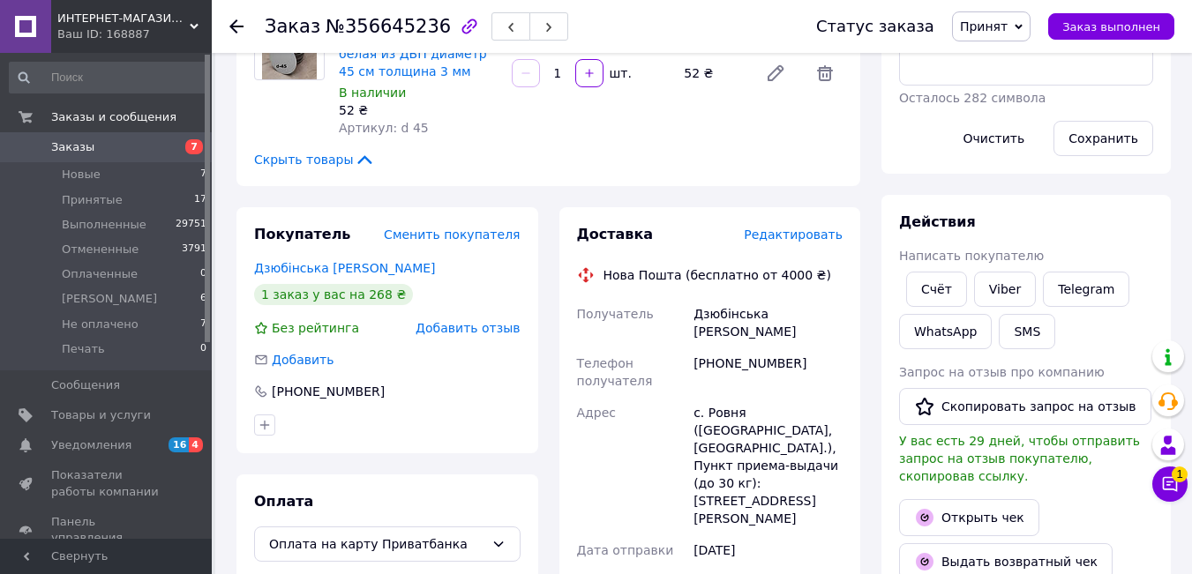
click at [1004, 38] on span "Принят" at bounding box center [991, 26] width 79 height 30
click at [1001, 53] on li "Выполнен" at bounding box center [1009, 62] width 113 height 26
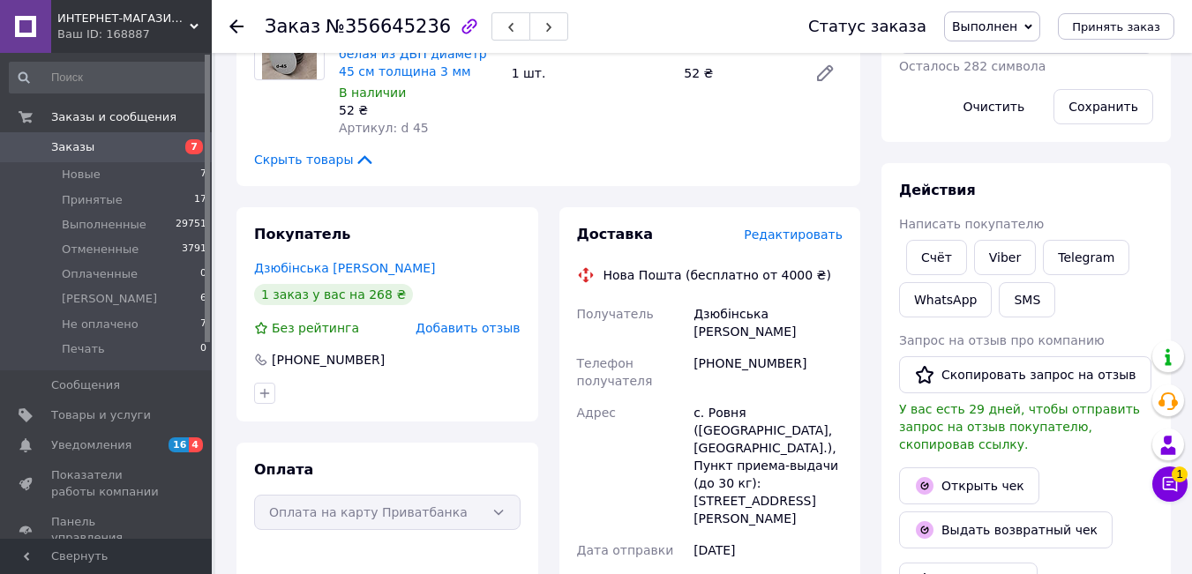
click at [236, 23] on icon at bounding box center [236, 26] width 14 height 14
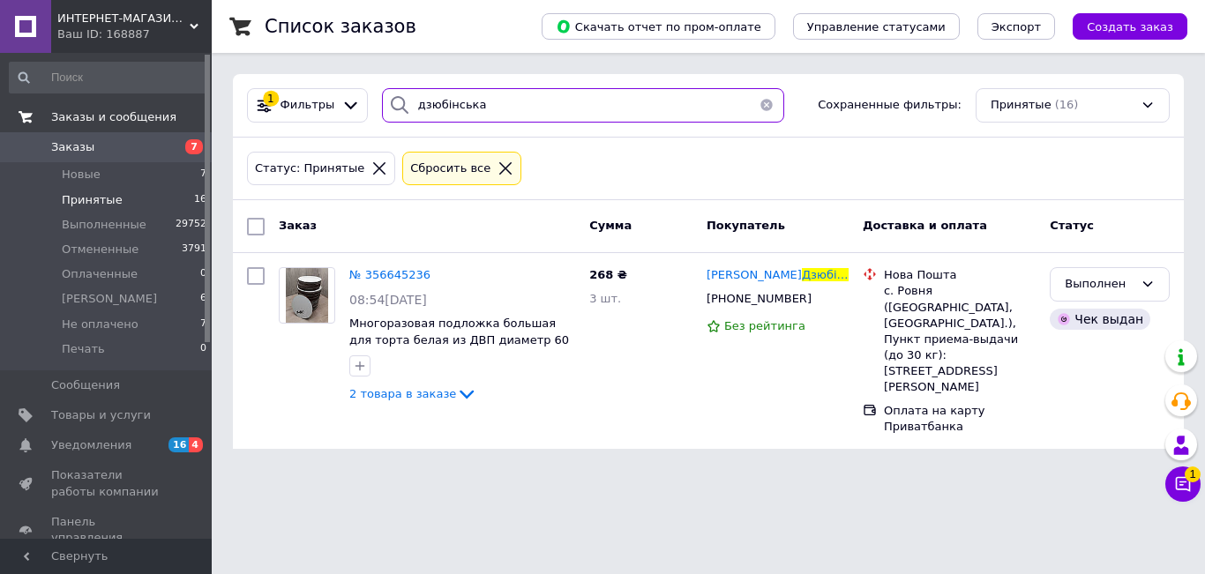
drag, startPoint x: 505, startPoint y: 116, endPoint x: 139, endPoint y: 111, distance: 366.1
click at [202, 117] on div "ИНТЕРНЕТ-МАГАЗИН "EVENT DECOR" Ваш ID: 168887 Сайт ИНТЕРНЕТ-МАГАЗИН "EVENT DECO…" at bounding box center [602, 235] width 1205 height 470
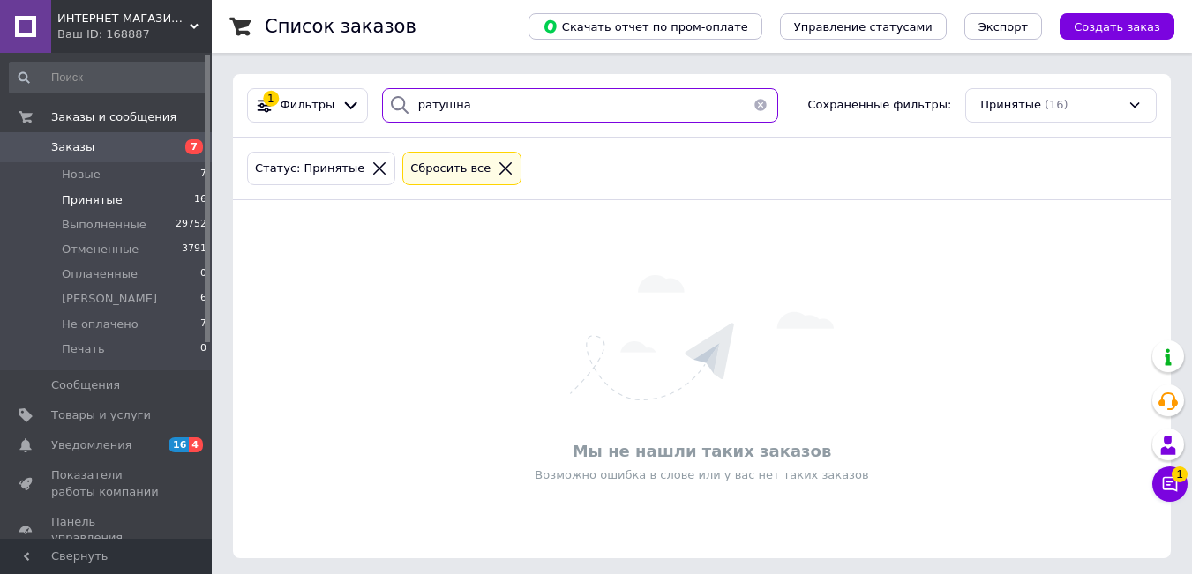
type input "ратушна"
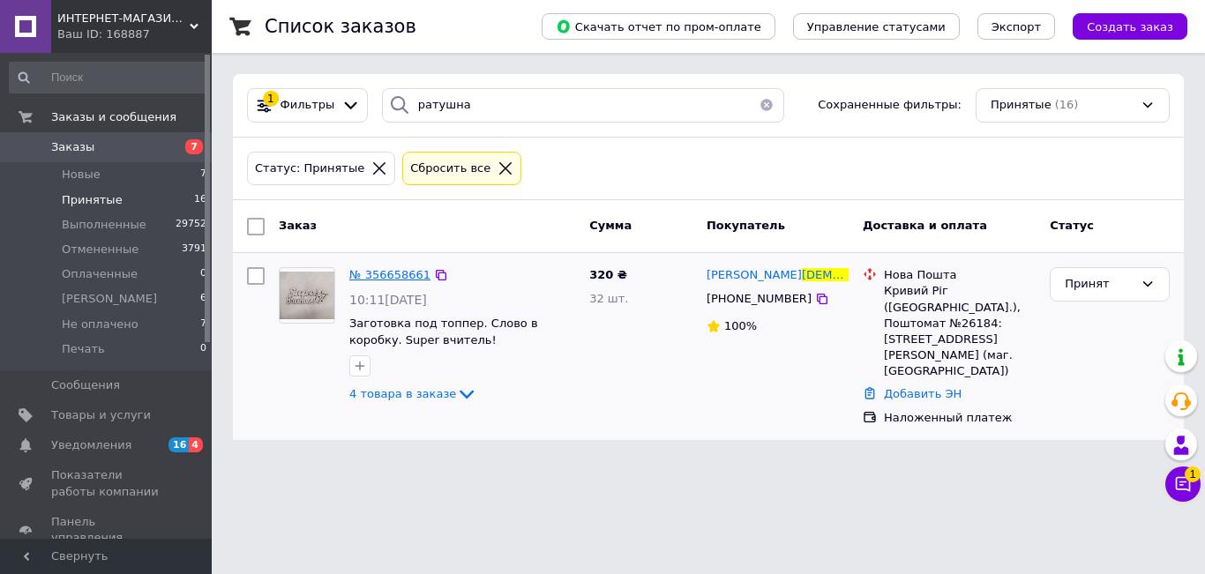
click at [385, 277] on span "№ 356658661" at bounding box center [389, 274] width 81 height 13
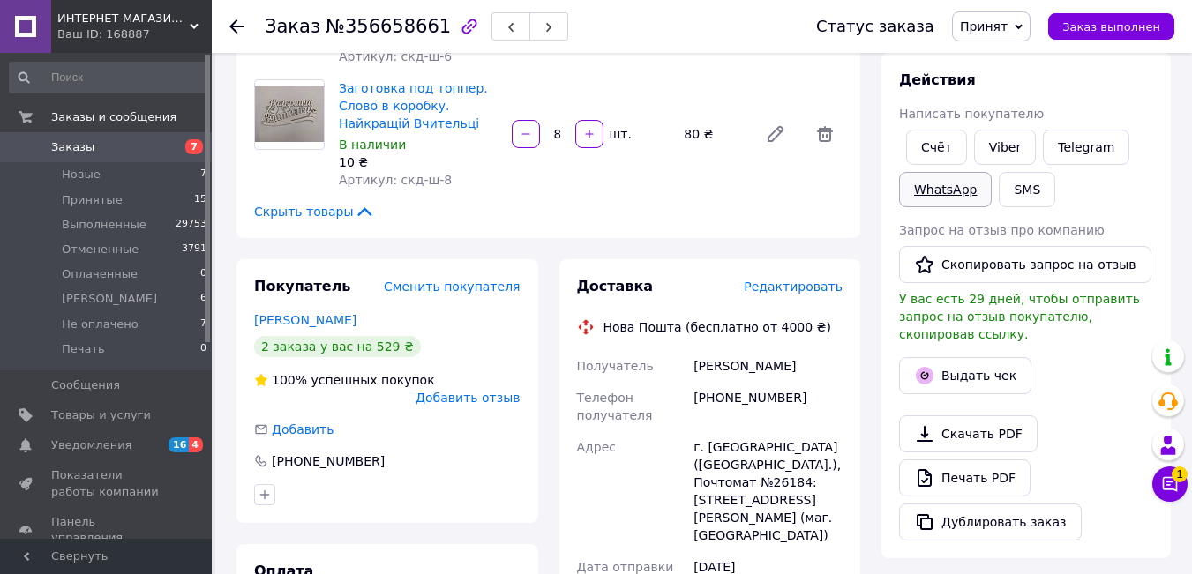
scroll to position [529, 0]
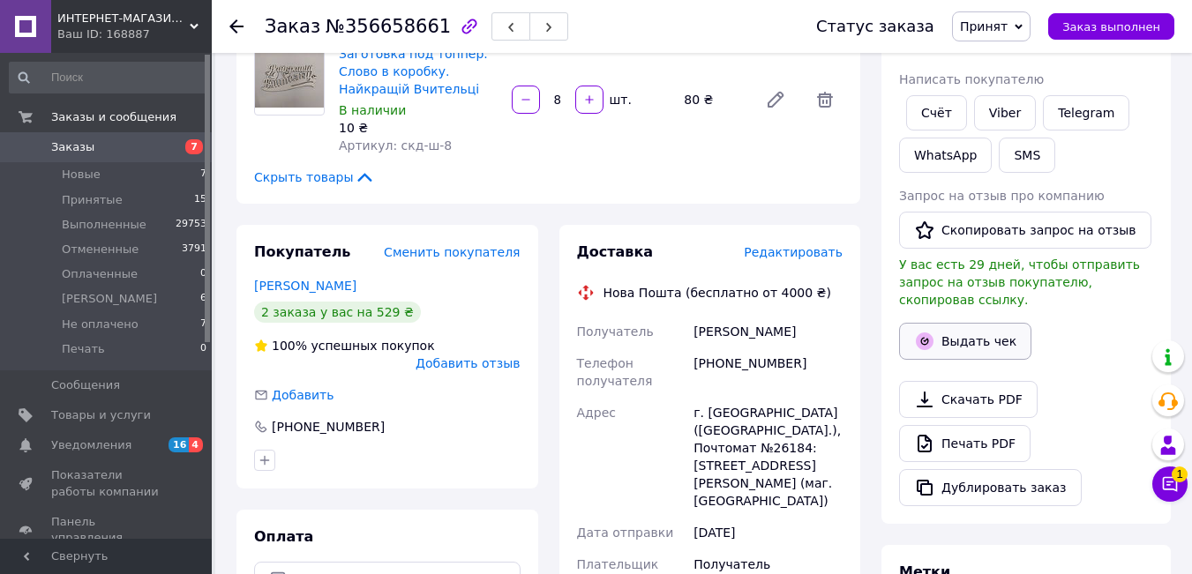
click at [966, 327] on button "Выдать чек" at bounding box center [965, 341] width 132 height 37
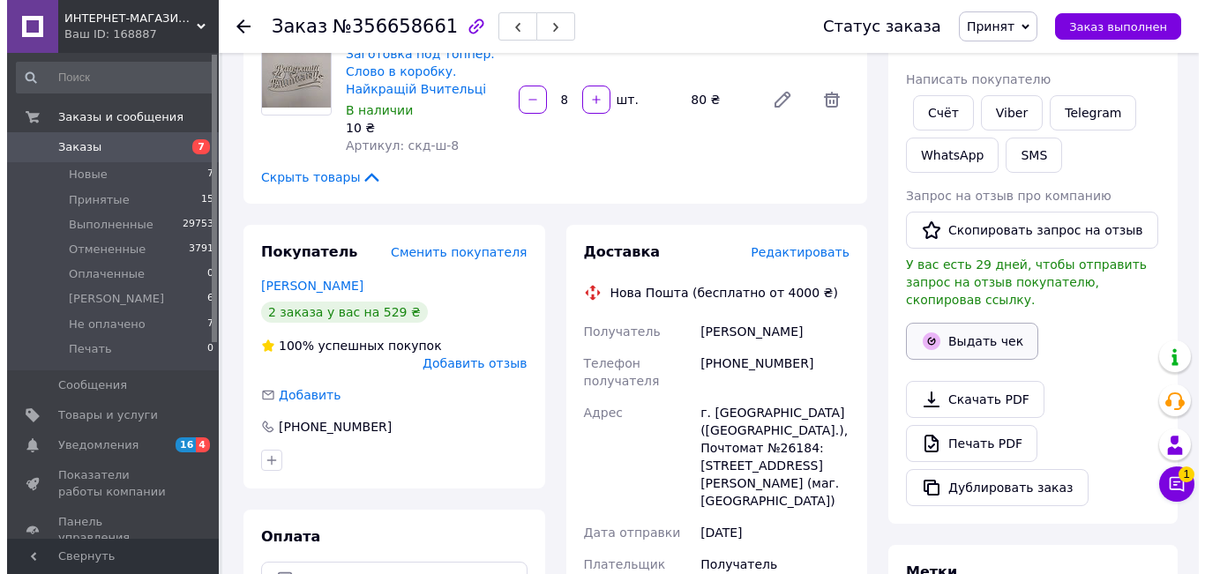
scroll to position [512, 0]
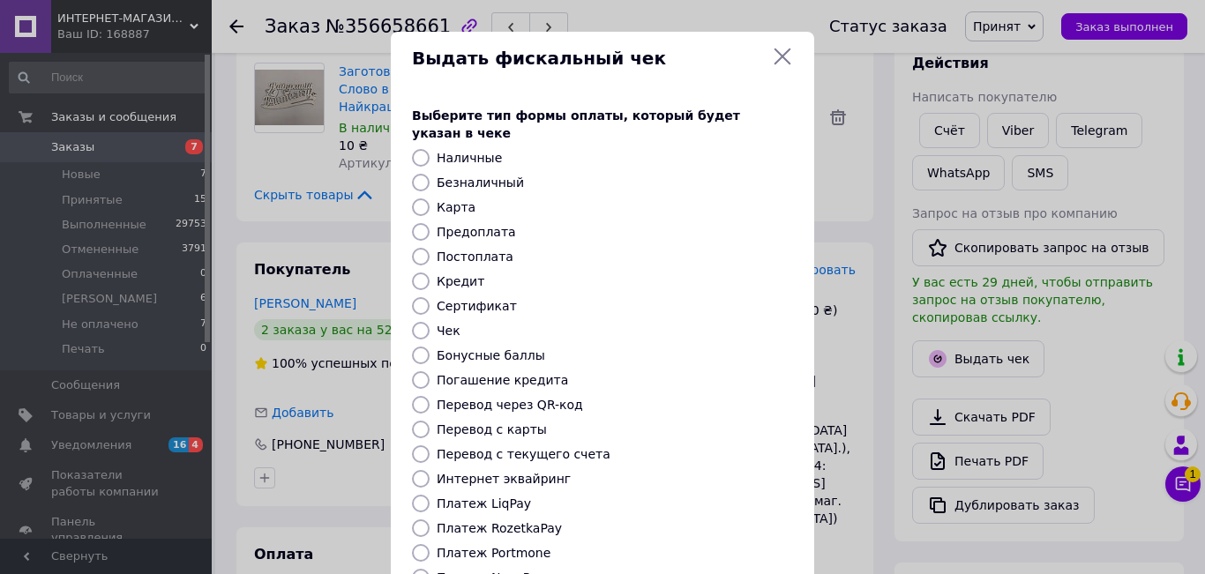
click at [463, 176] on label "Безналичный" at bounding box center [480, 183] width 87 height 14
click at [430, 174] on input "Безналичный" at bounding box center [421, 183] width 18 height 18
radio input "true"
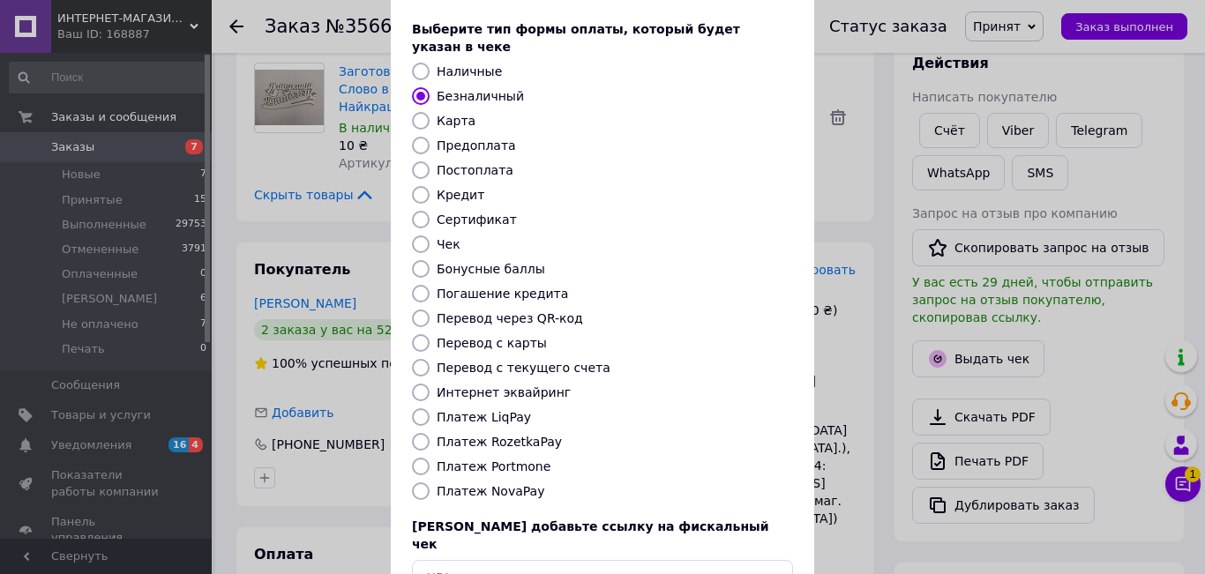
scroll to position [183, 0]
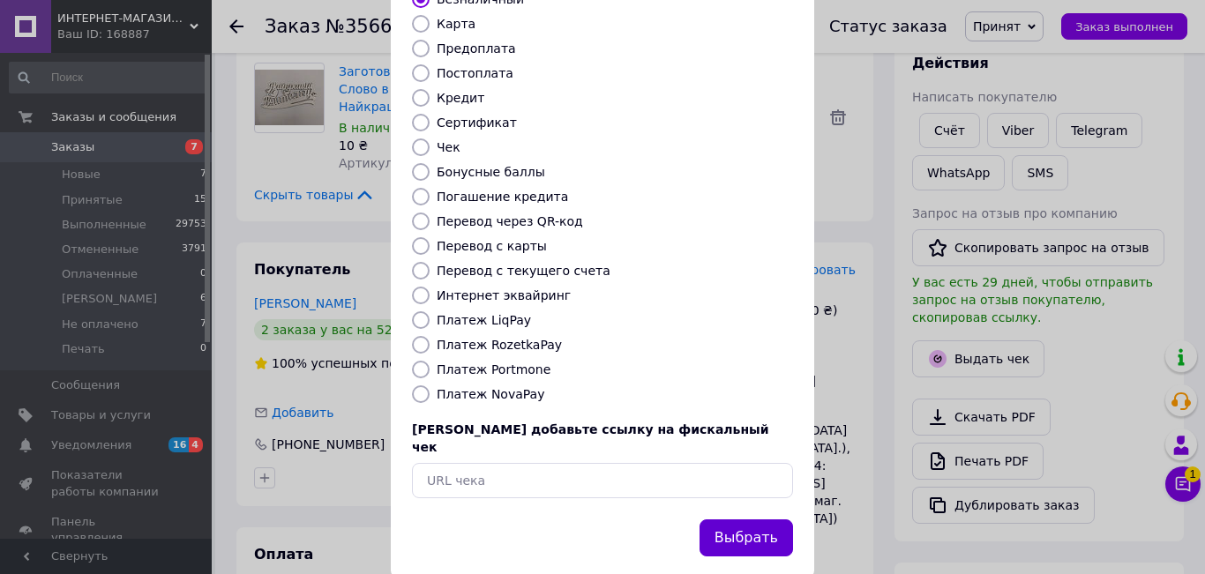
click at [759, 520] on button "Выбрать" at bounding box center [745, 539] width 93 height 38
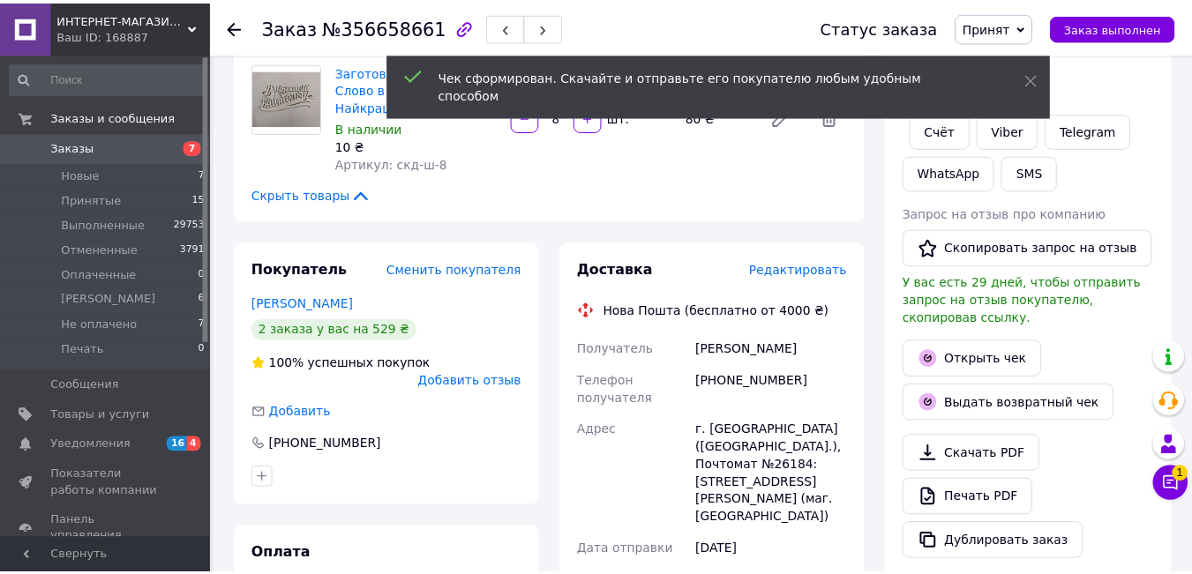
scroll to position [529, 0]
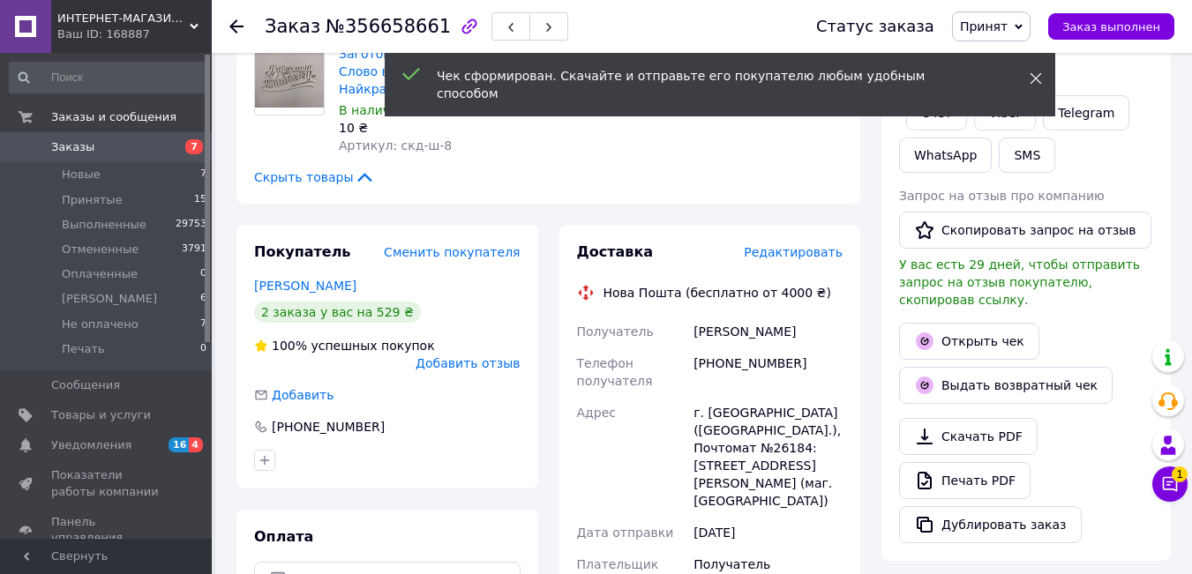
click at [1032, 72] on icon at bounding box center [1035, 78] width 12 height 12
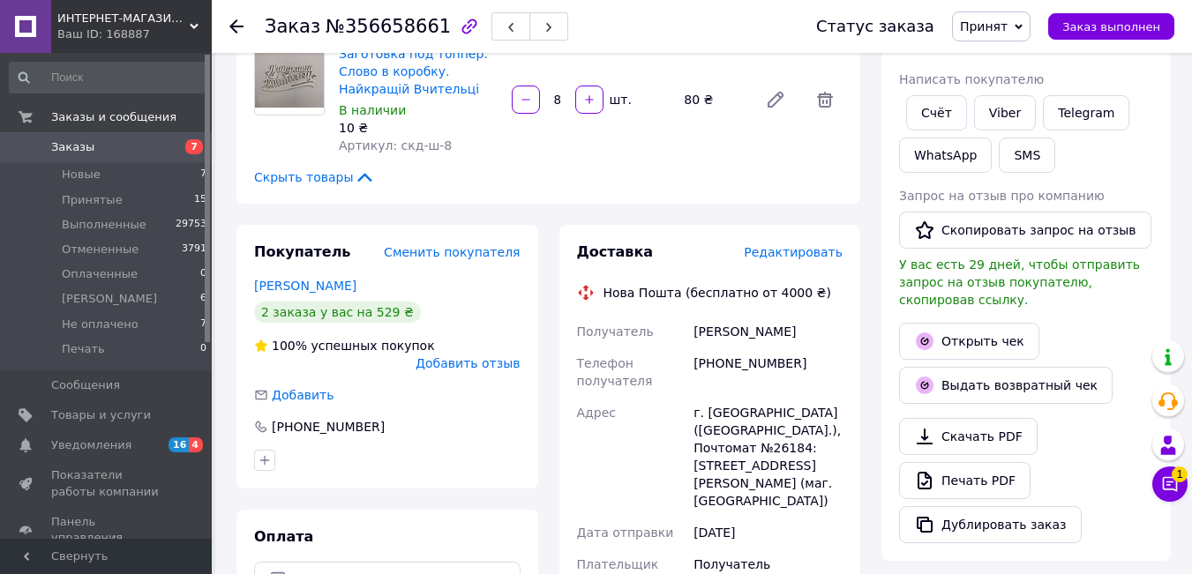
click at [1025, 27] on span "Принят" at bounding box center [991, 26] width 79 height 30
click at [1025, 51] on li "Выполнен" at bounding box center [1009, 62] width 113 height 26
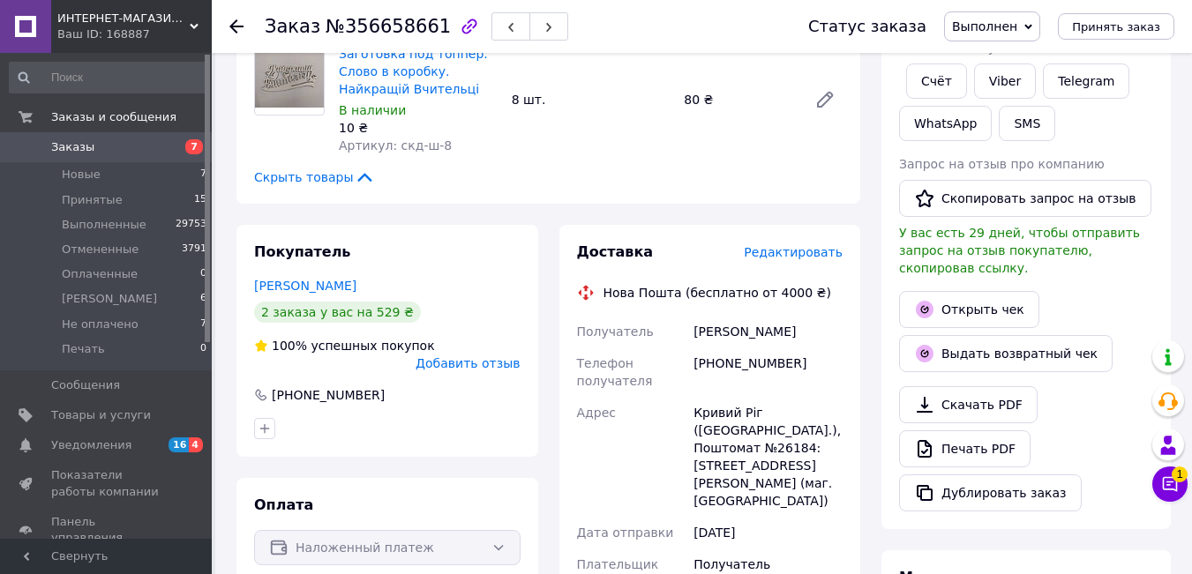
click at [235, 23] on use at bounding box center [236, 26] width 14 height 14
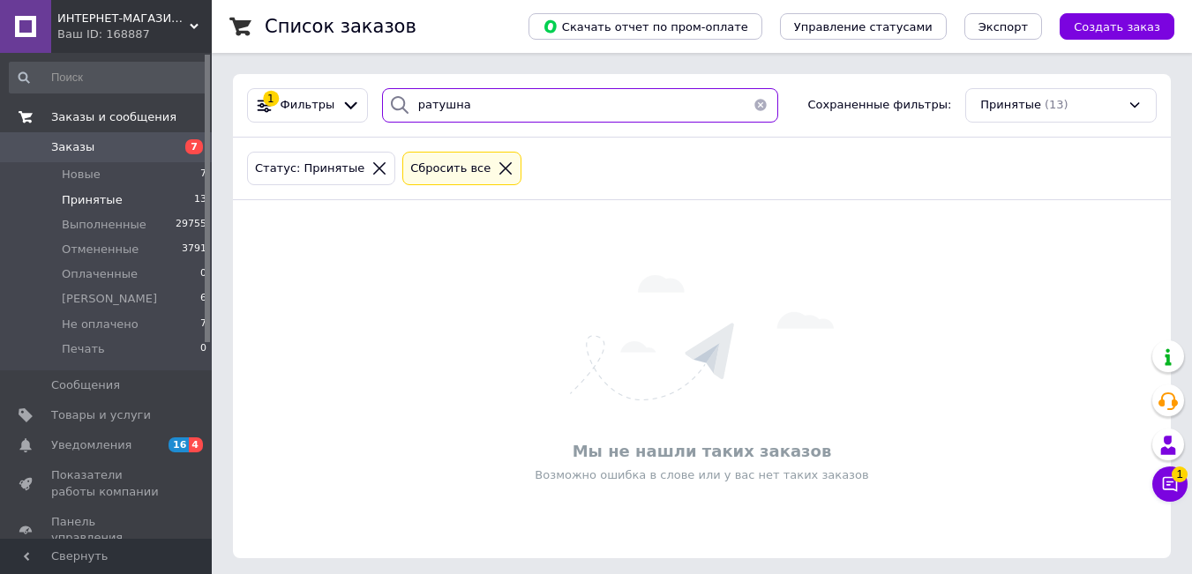
drag, startPoint x: 479, startPoint y: 108, endPoint x: 53, endPoint y: 110, distance: 426.1
click at [31, 109] on div "ИНТЕРНЕТ-МАГАЗИН "EVENT DECOR" Ваш ID: 168887 Сайт ИНТЕРНЕТ-МАГАЗИН "EVENT DECO…" at bounding box center [596, 290] width 1192 height 580
type input "платко"
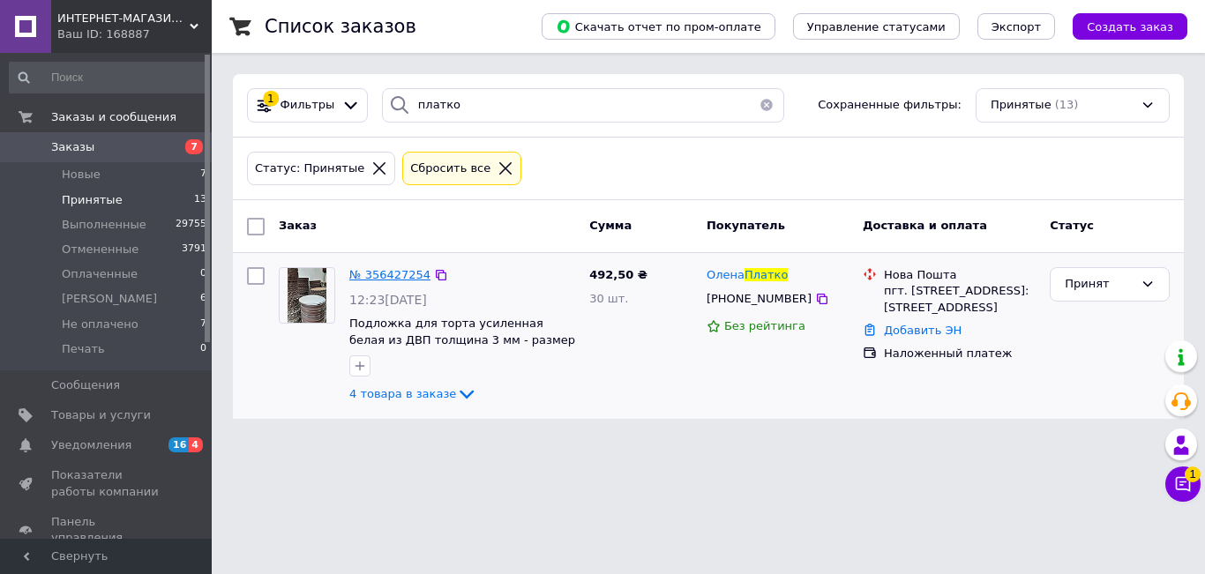
click at [376, 273] on span "№ 356427254" at bounding box center [389, 274] width 81 height 13
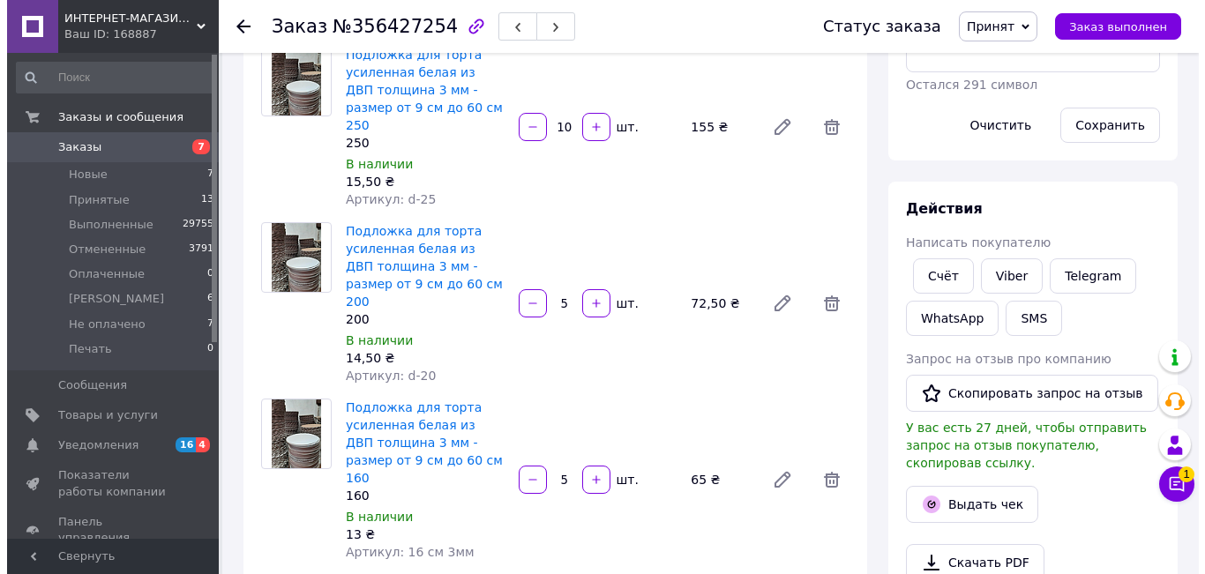
scroll to position [353, 0]
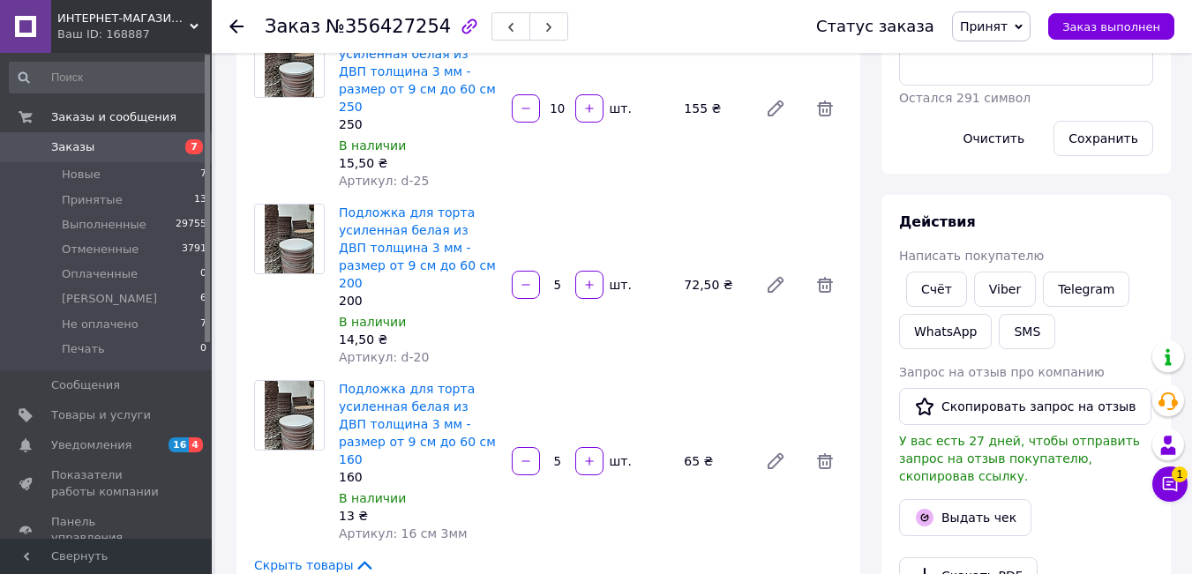
click at [962, 496] on div "Выдать чек" at bounding box center [1025, 518] width 261 height 44
click at [964, 502] on button "Выдать чек" at bounding box center [965, 517] width 132 height 37
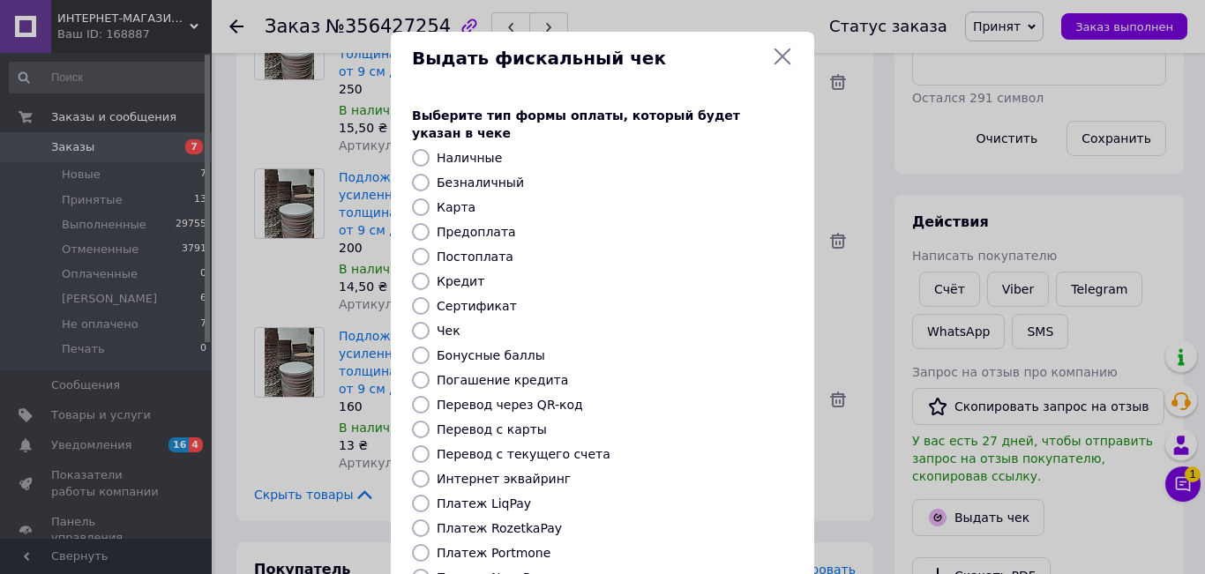
click at [485, 176] on label "Безналичный" at bounding box center [480, 183] width 87 height 14
click at [430, 174] on input "Безналичный" at bounding box center [421, 183] width 18 height 18
radio input "true"
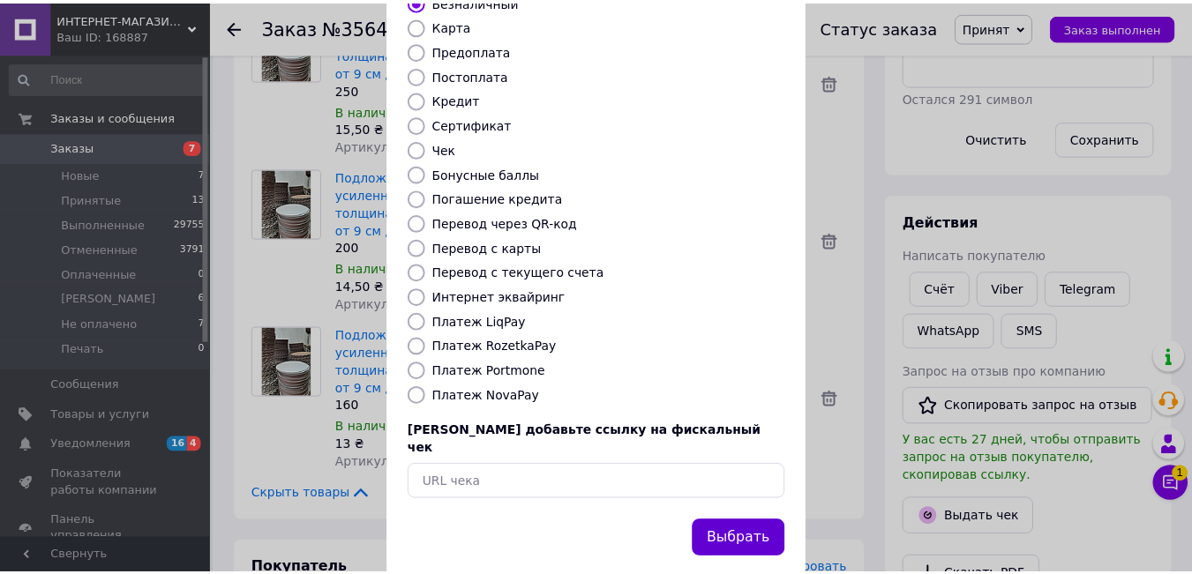
scroll to position [183, 0]
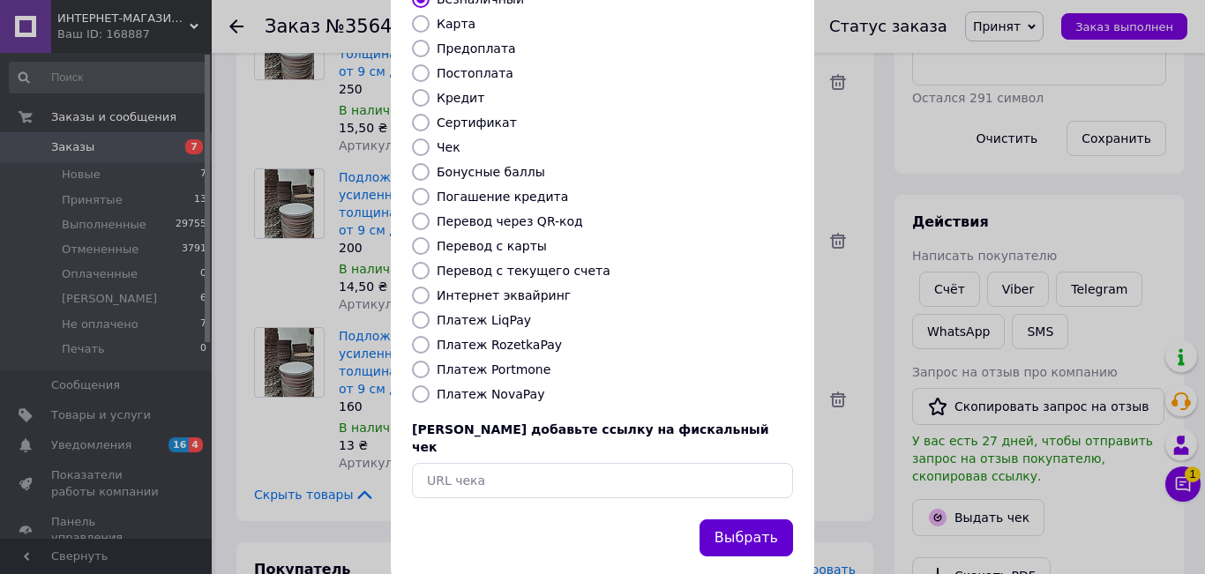
click at [759, 520] on button "Выбрать" at bounding box center [745, 539] width 93 height 38
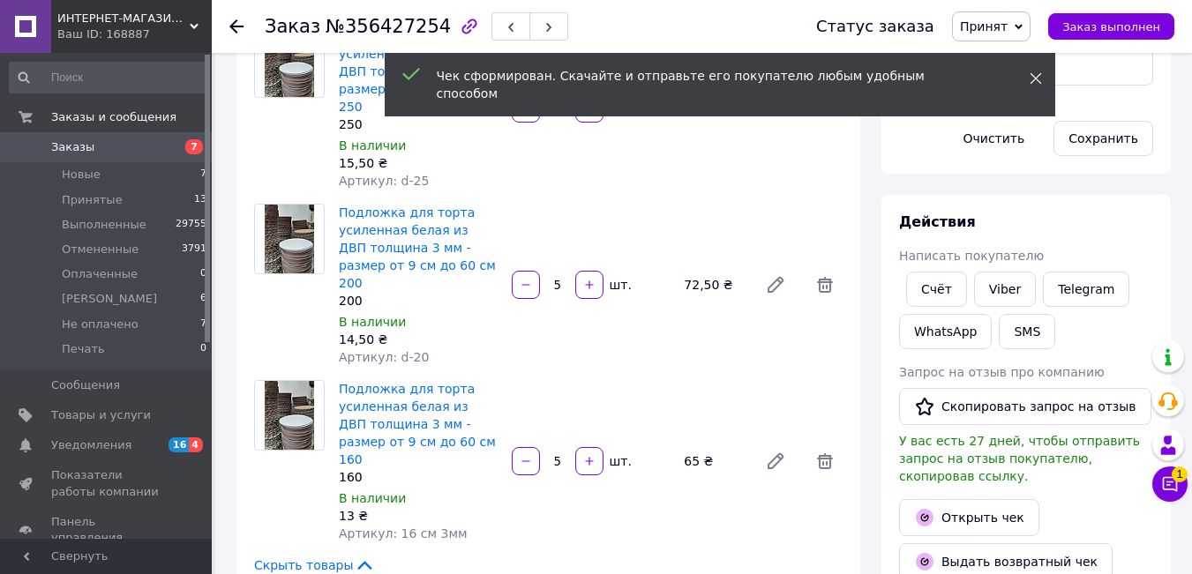
click at [1037, 77] on use at bounding box center [1034, 78] width 11 height 11
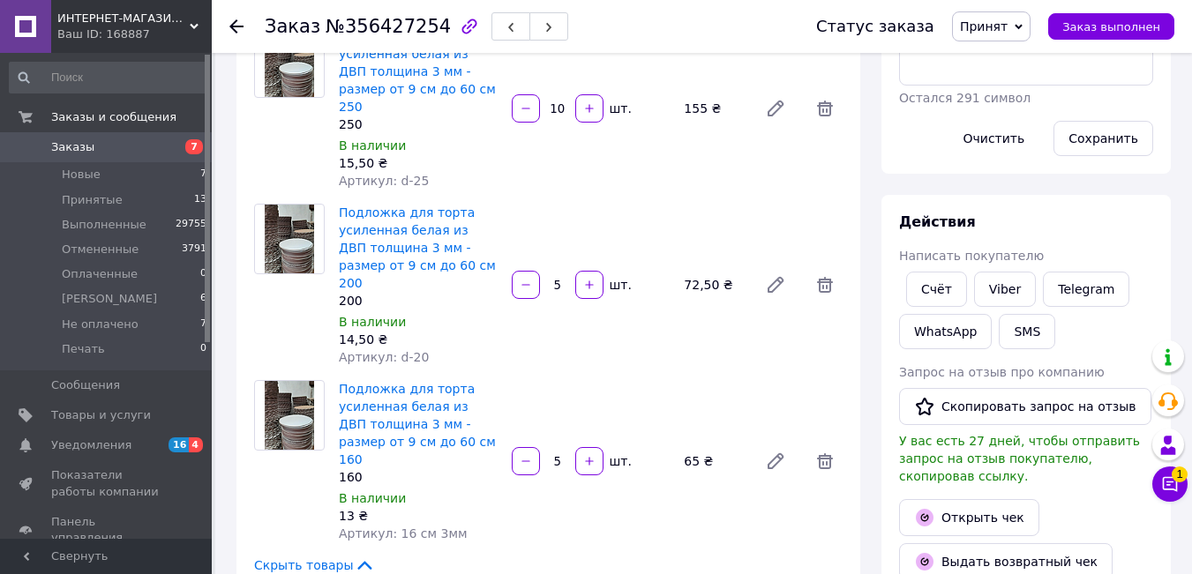
click at [1021, 35] on span "Принят" at bounding box center [991, 26] width 79 height 30
click at [1020, 62] on li "Выполнен" at bounding box center [1009, 62] width 113 height 26
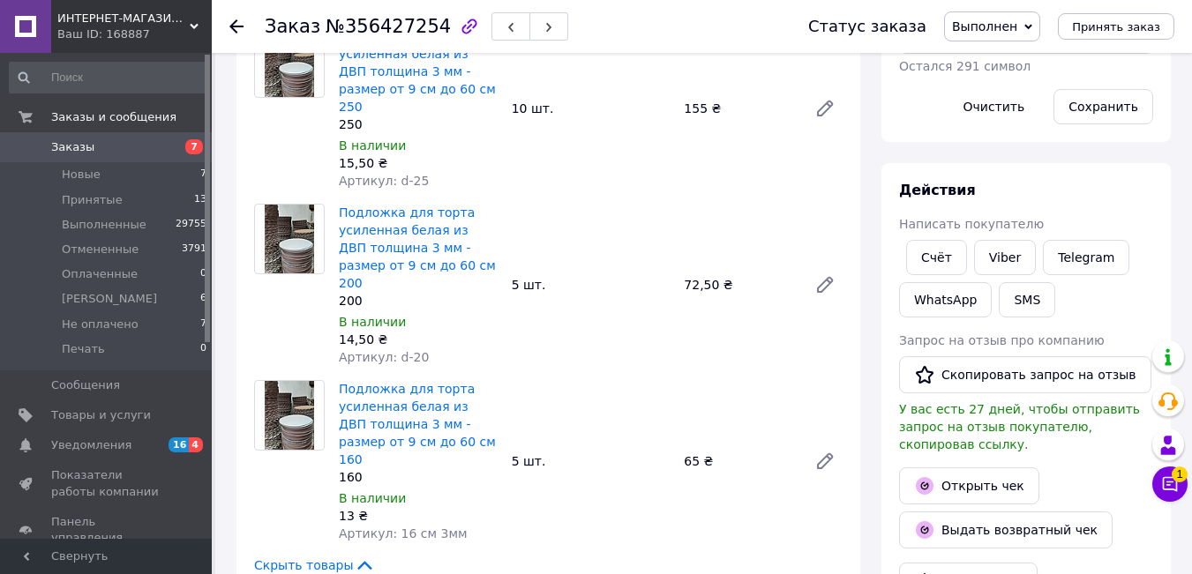
click at [234, 25] on icon at bounding box center [236, 26] width 14 height 14
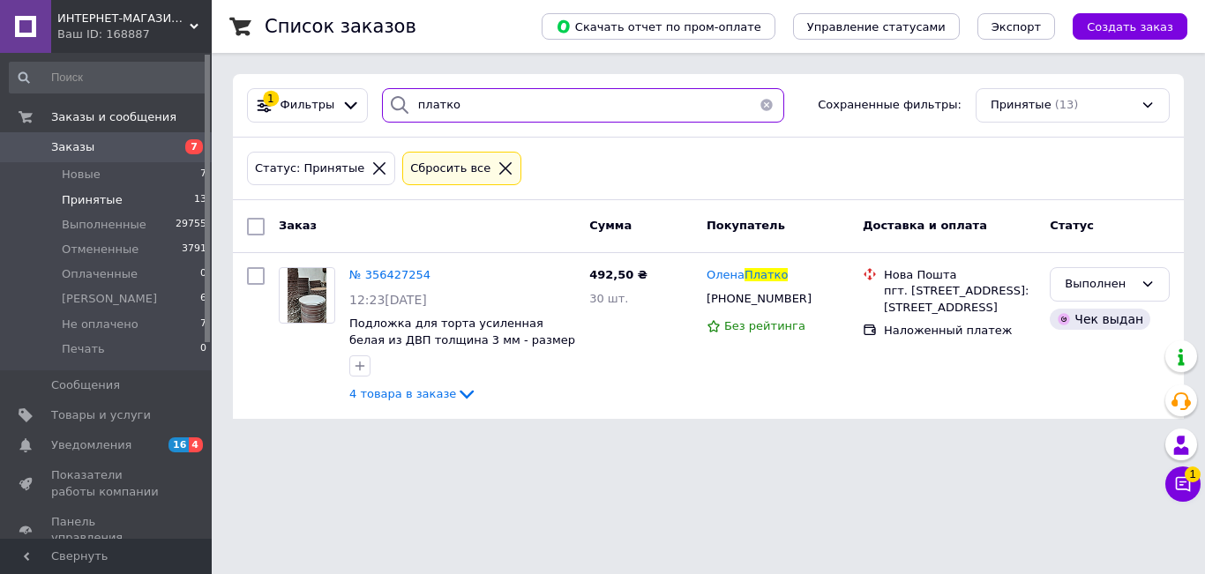
drag, startPoint x: 491, startPoint y: 109, endPoint x: 42, endPoint y: 61, distance: 451.6
click at [35, 60] on div "ИНТЕРНЕТ-МАГАЗИН "EVENT DECOR" Ваш ID: 168887 Сайт ИНТЕРНЕТ-МАГАЗИН "EVENT DECO…" at bounding box center [602, 220] width 1205 height 440
type input "гембач"
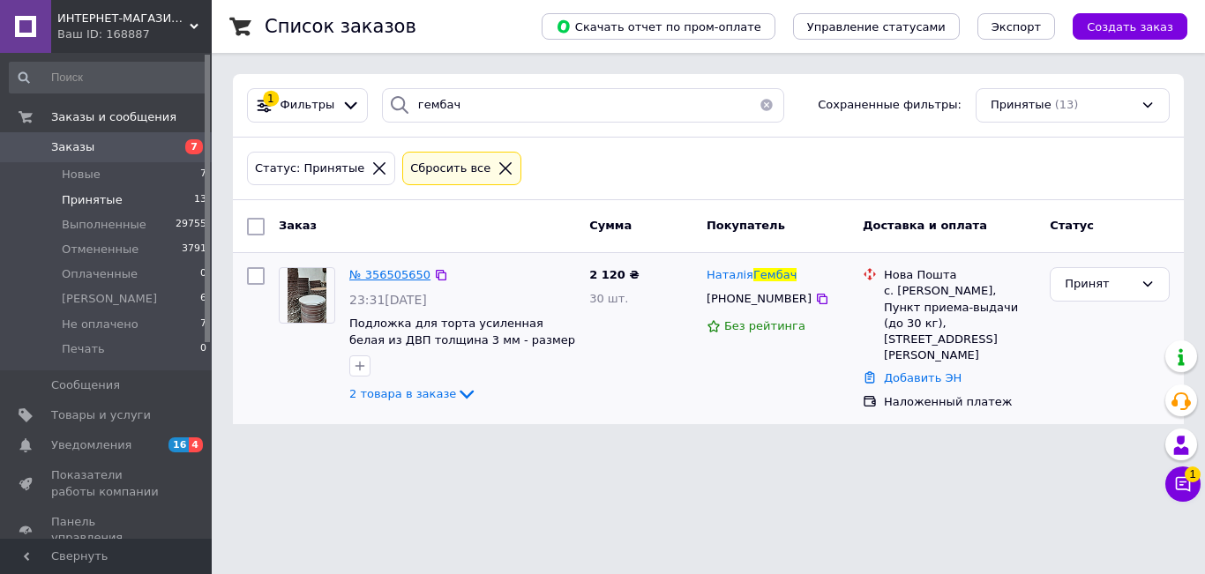
click at [378, 275] on span "№ 356505650" at bounding box center [389, 274] width 81 height 13
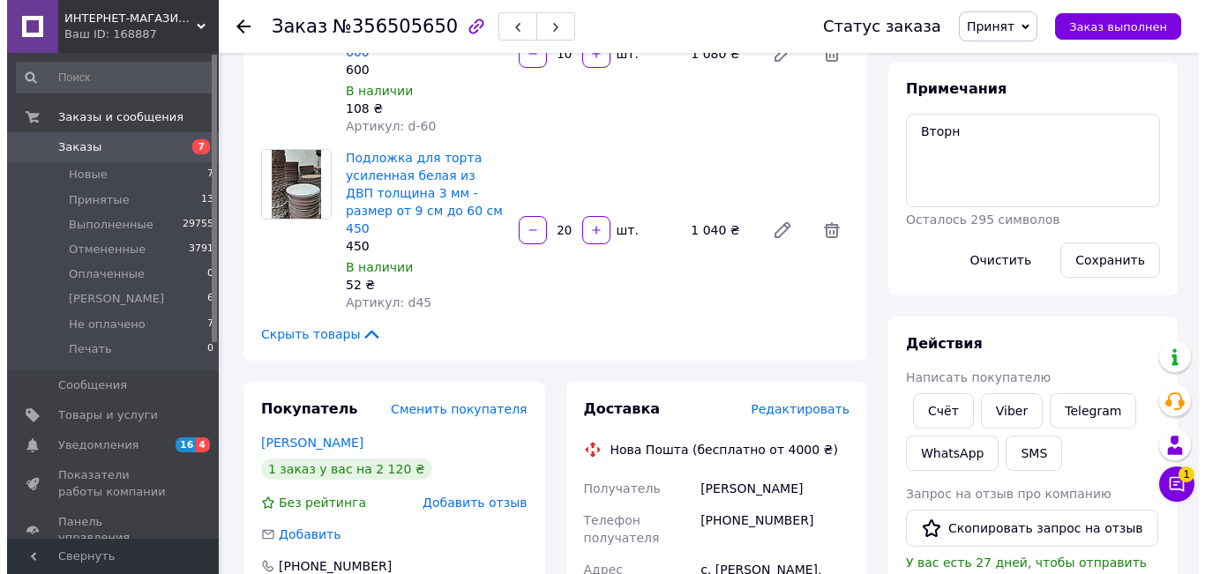
scroll to position [353, 0]
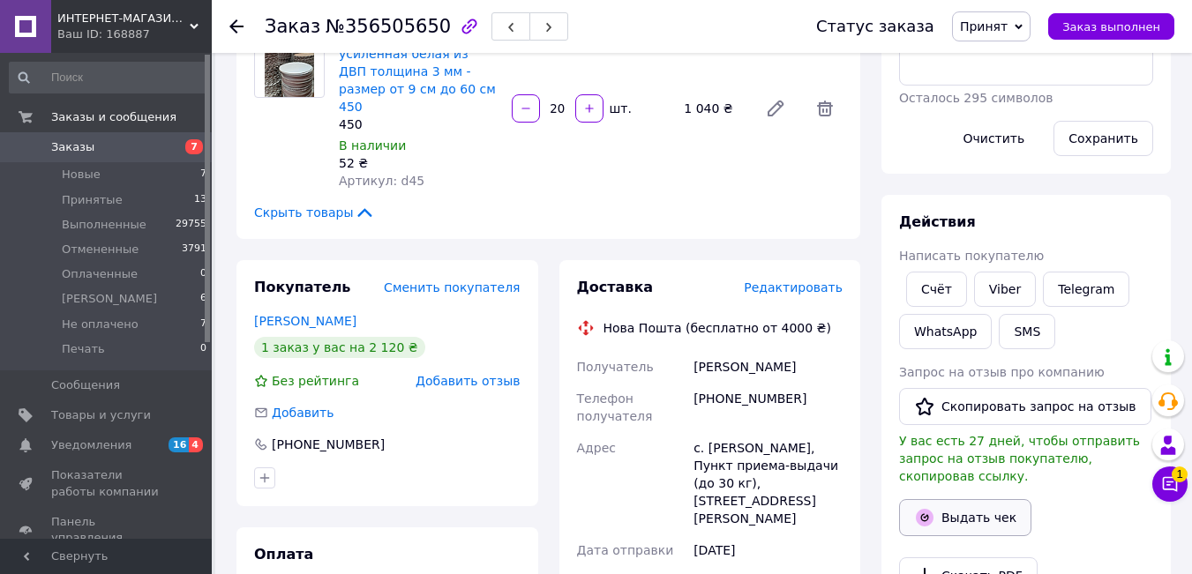
click at [989, 505] on button "Выдать чек" at bounding box center [965, 517] width 132 height 37
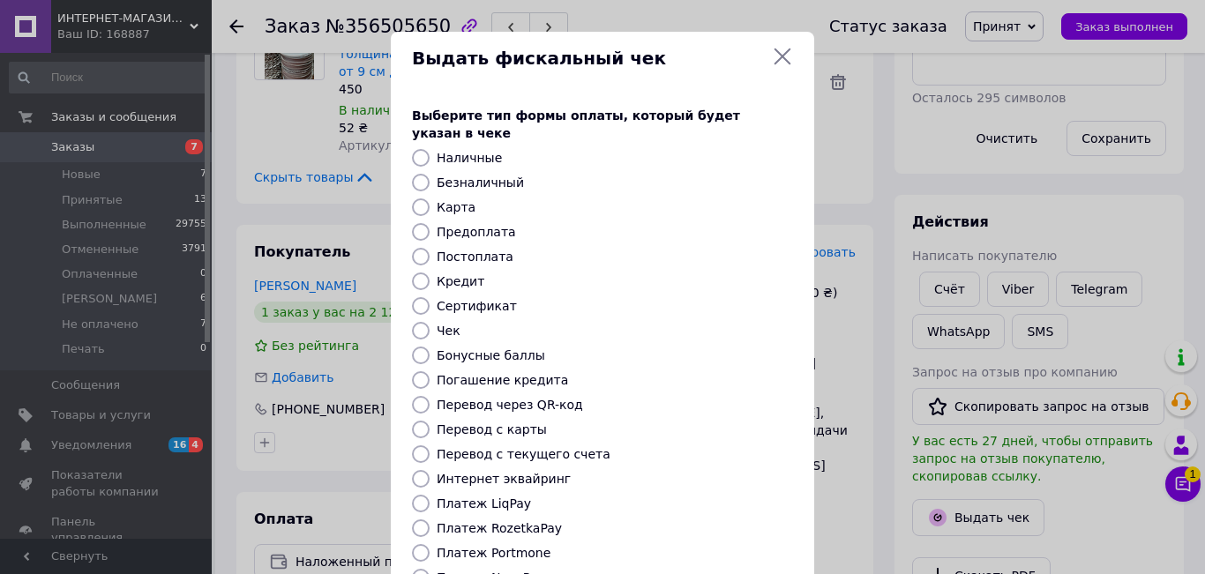
click at [478, 176] on label "Безналичный" at bounding box center [480, 183] width 87 height 14
click at [430, 174] on input "Безналичный" at bounding box center [421, 183] width 18 height 18
radio input "true"
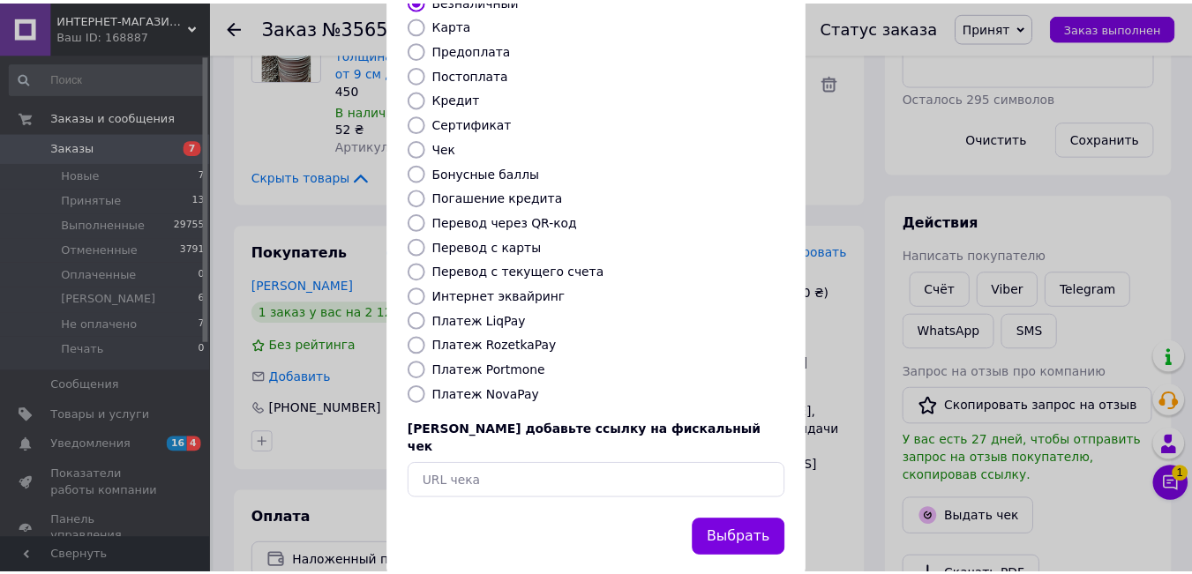
scroll to position [183, 0]
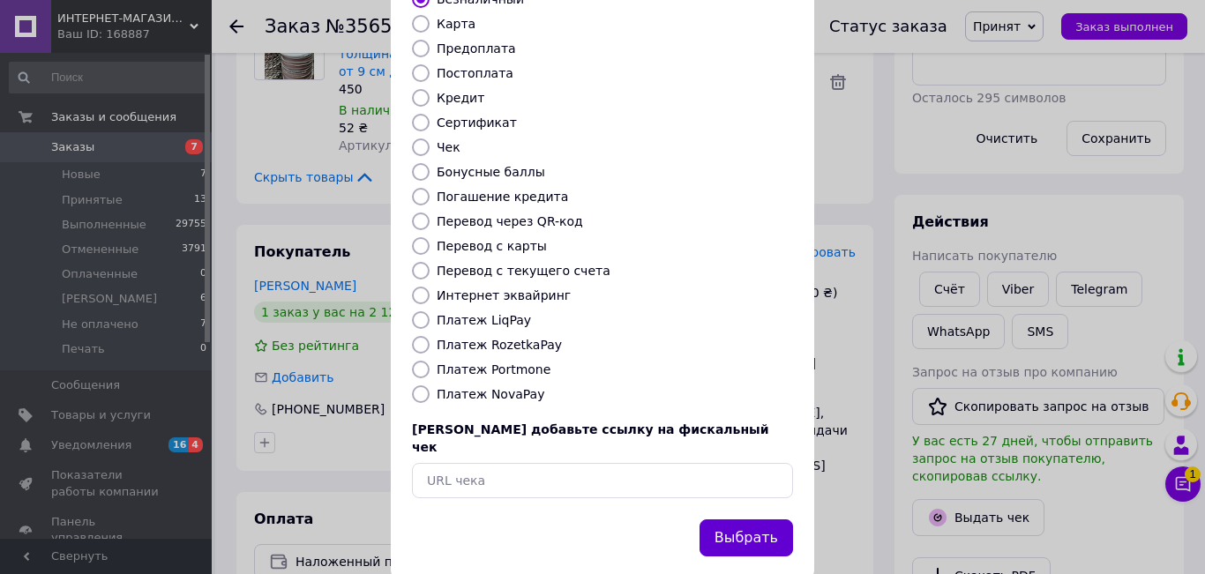
click at [759, 520] on button "Выбрать" at bounding box center [745, 539] width 93 height 38
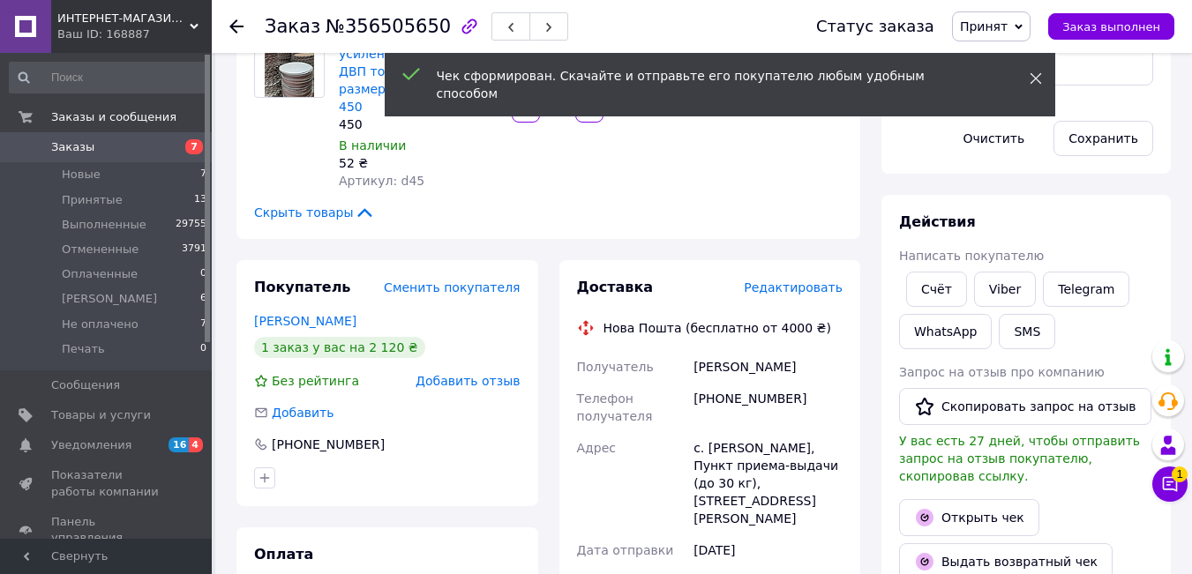
click at [1033, 71] on span at bounding box center [1035, 79] width 12 height 18
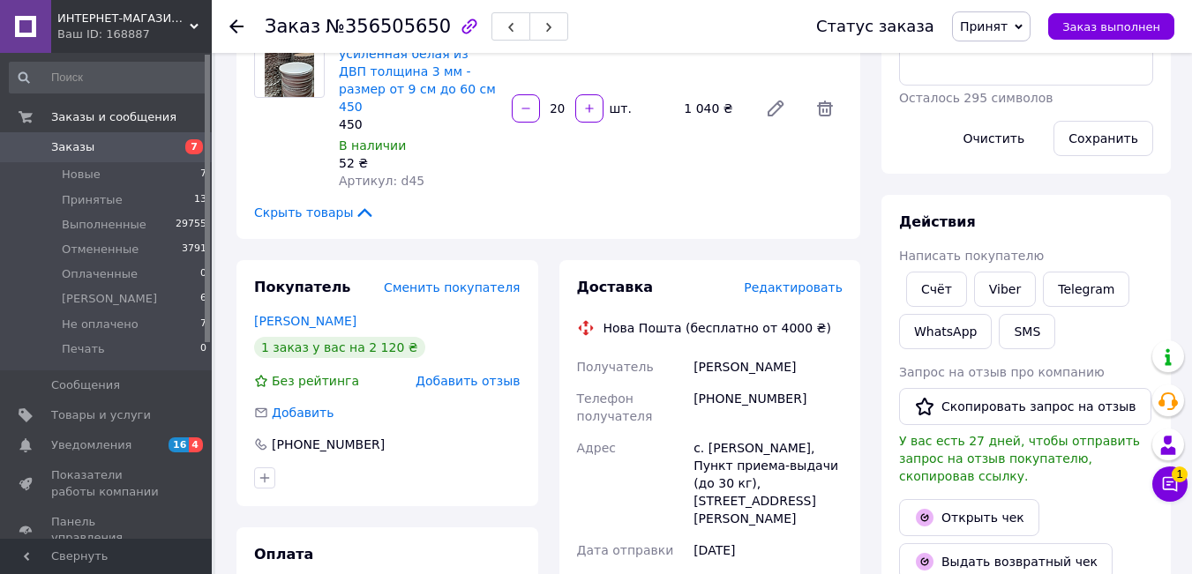
click at [1030, 21] on span "Принят" at bounding box center [991, 26] width 79 height 30
click at [1028, 62] on li "Выполнен" at bounding box center [1009, 62] width 113 height 26
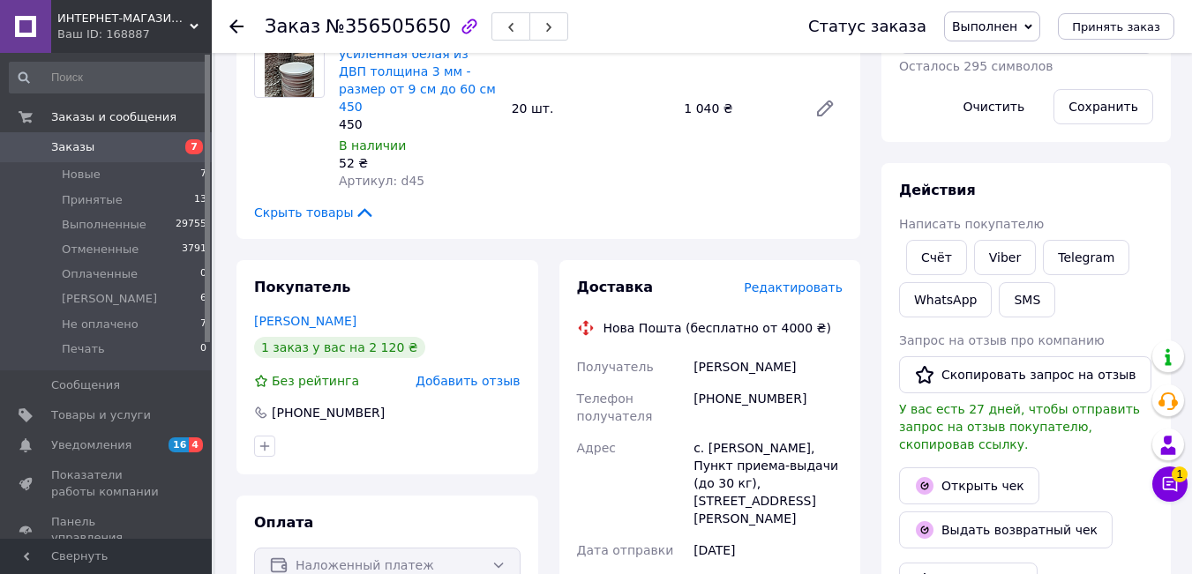
click at [233, 22] on icon at bounding box center [236, 26] width 14 height 14
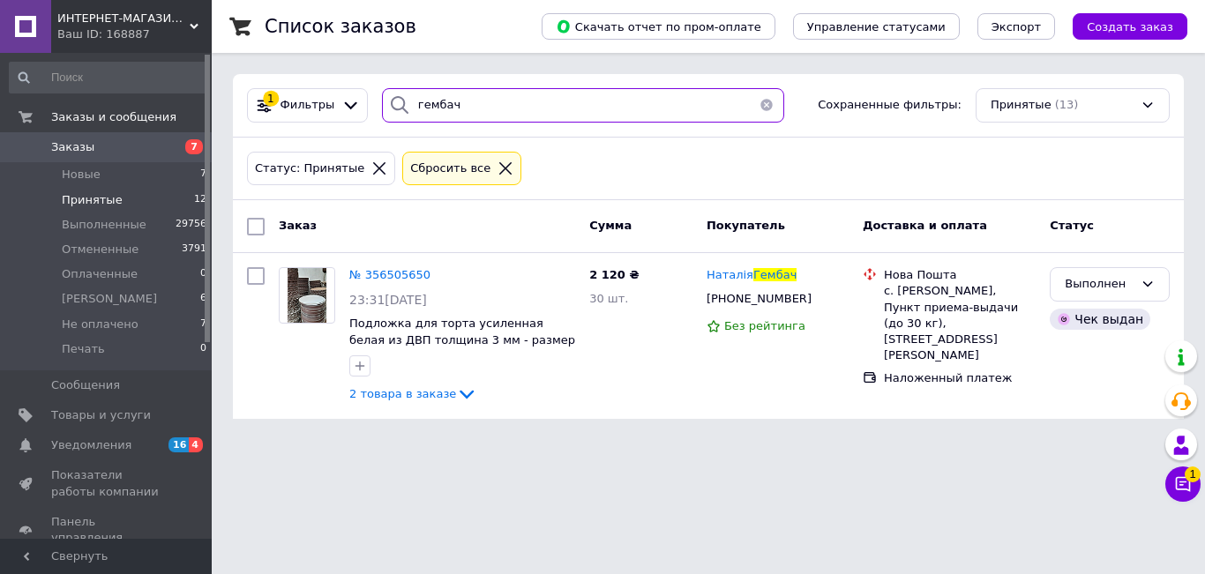
drag, startPoint x: 497, startPoint y: 112, endPoint x: 0, endPoint y: 141, distance: 497.5
click at [0, 141] on div "ИНТЕРНЕТ-МАГАЗИН "EVENT DECOR" Ваш ID: 168887 Сайт ИНТЕРНЕТ-МАГАЗИН "EVENT DECO…" at bounding box center [602, 220] width 1205 height 440
type input "[PERSON_NAME]"
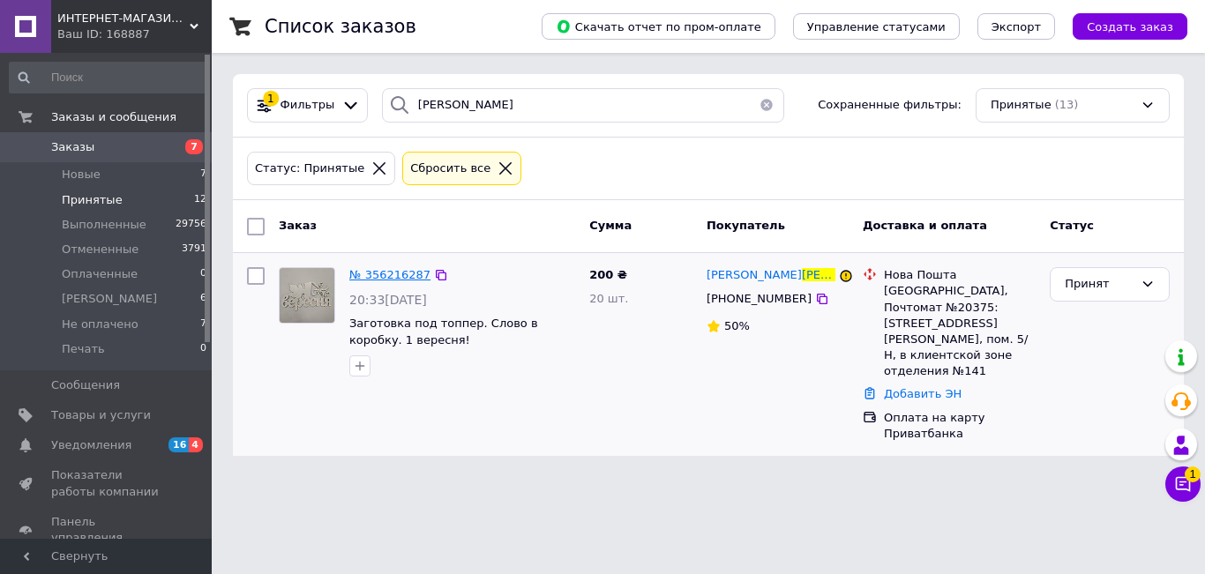
click at [401, 278] on span "№ 356216287" at bounding box center [389, 274] width 81 height 13
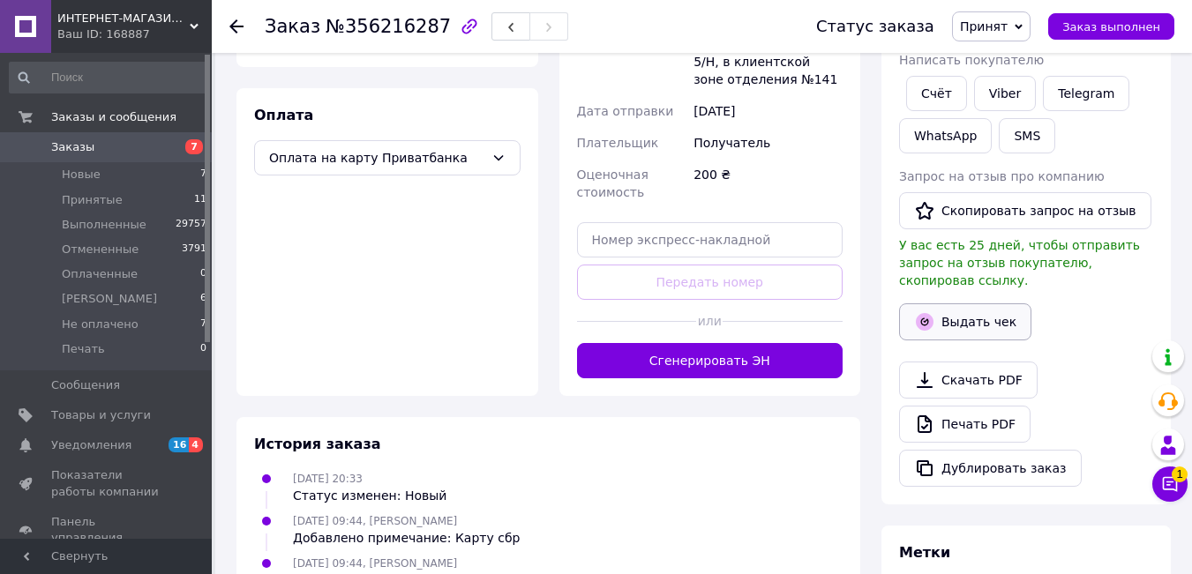
click at [969, 312] on button "Выдать чек" at bounding box center [965, 321] width 132 height 37
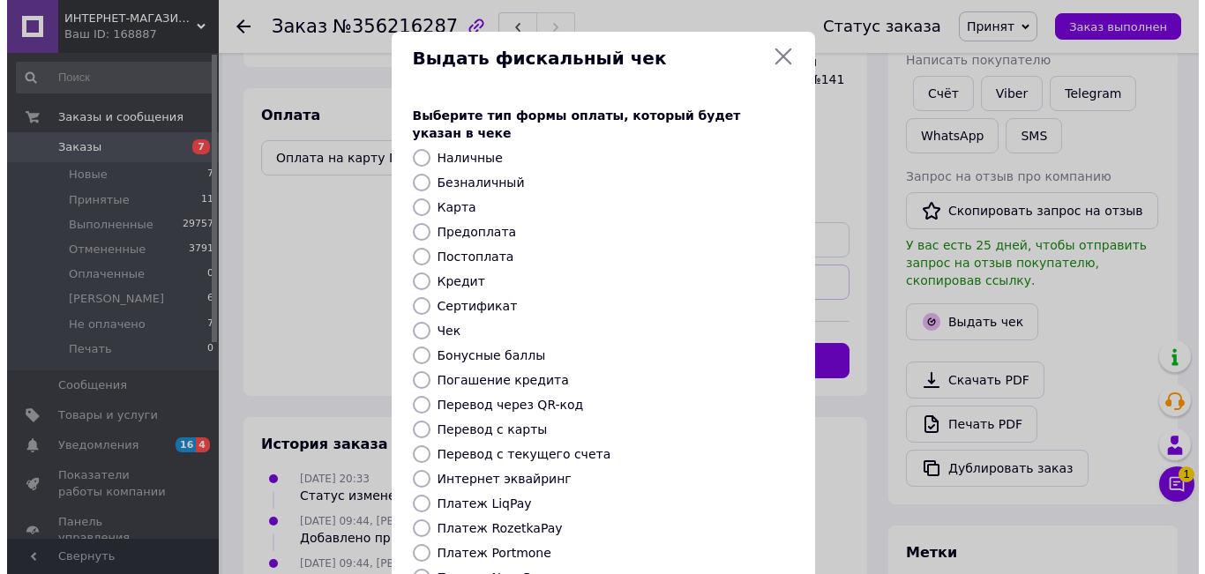
scroll to position [531, 0]
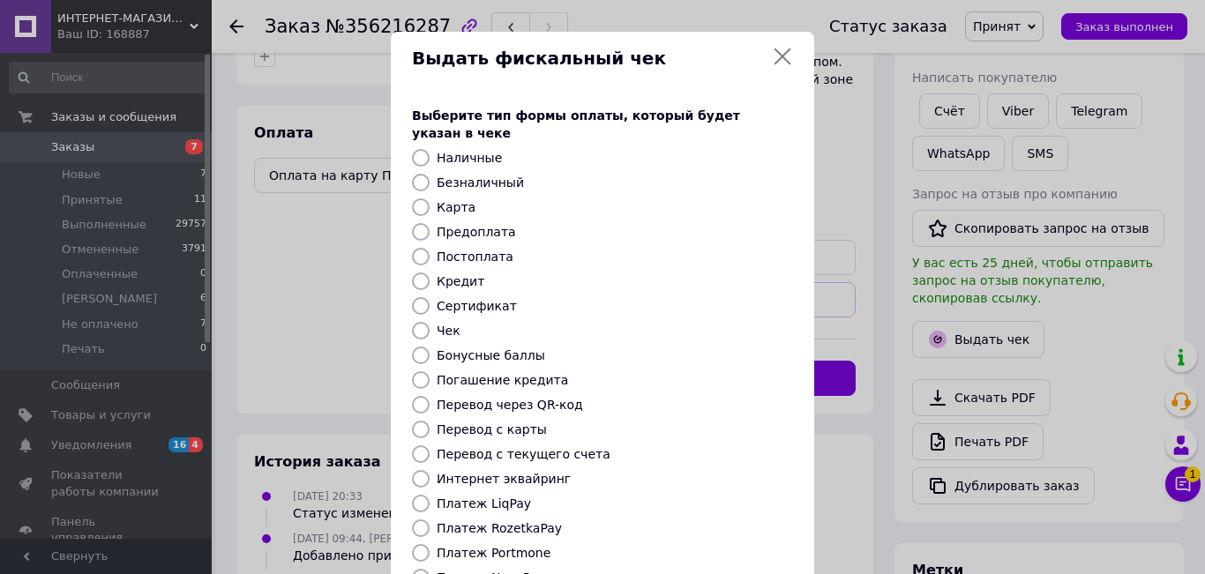
click at [447, 176] on label "Безналичный" at bounding box center [480, 183] width 87 height 14
click at [430, 174] on input "Безналичный" at bounding box center [421, 183] width 18 height 18
radio input "true"
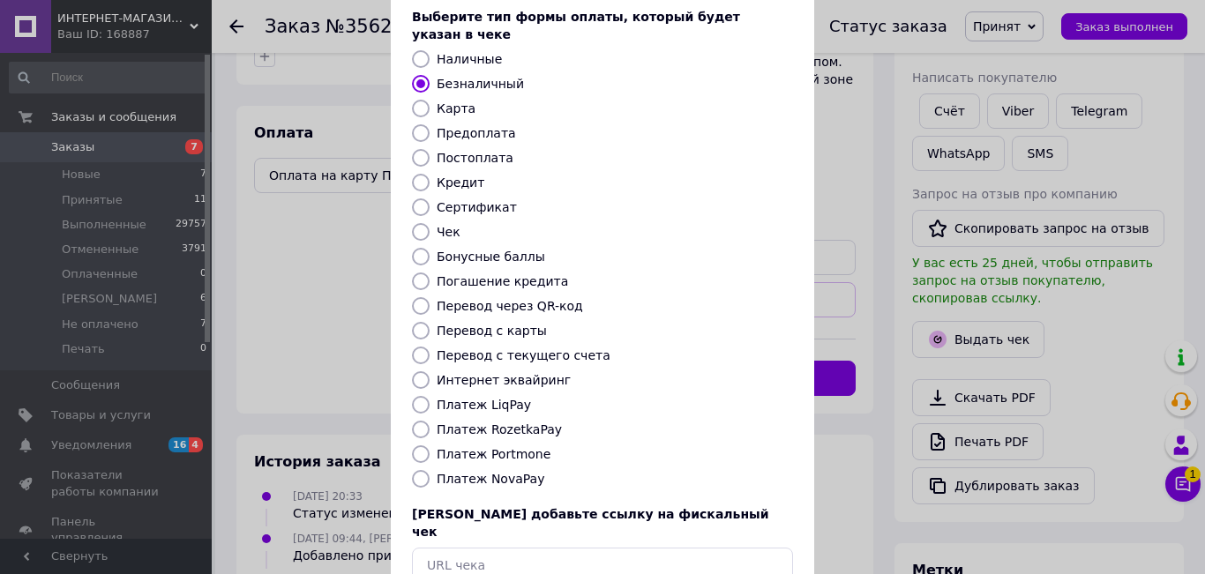
scroll to position [183, 0]
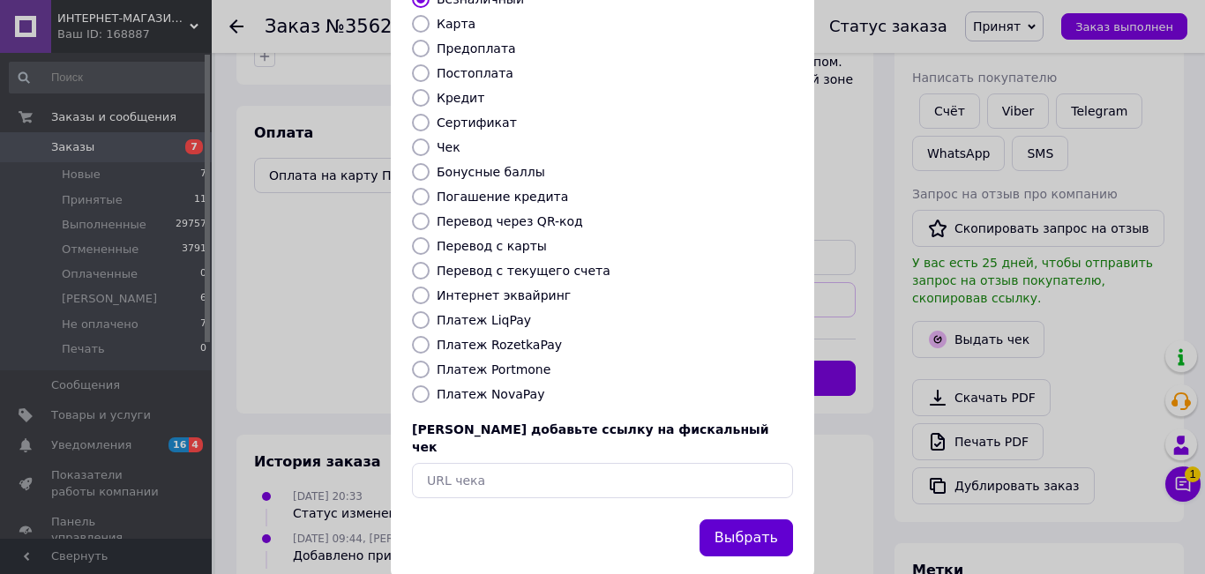
click at [719, 520] on button "Выбрать" at bounding box center [745, 539] width 93 height 38
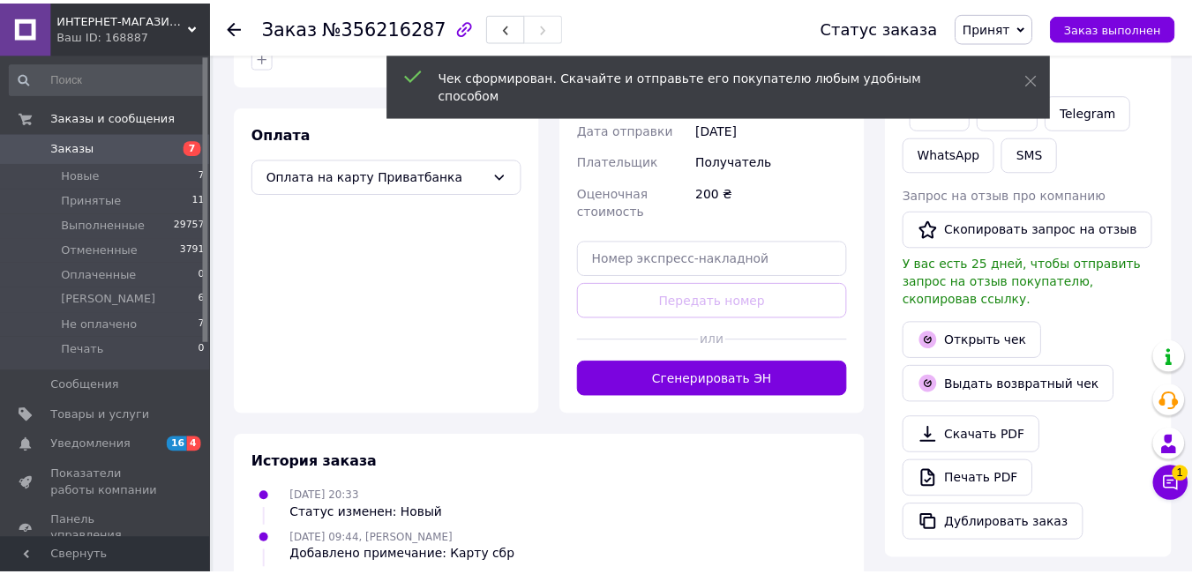
scroll to position [549, 0]
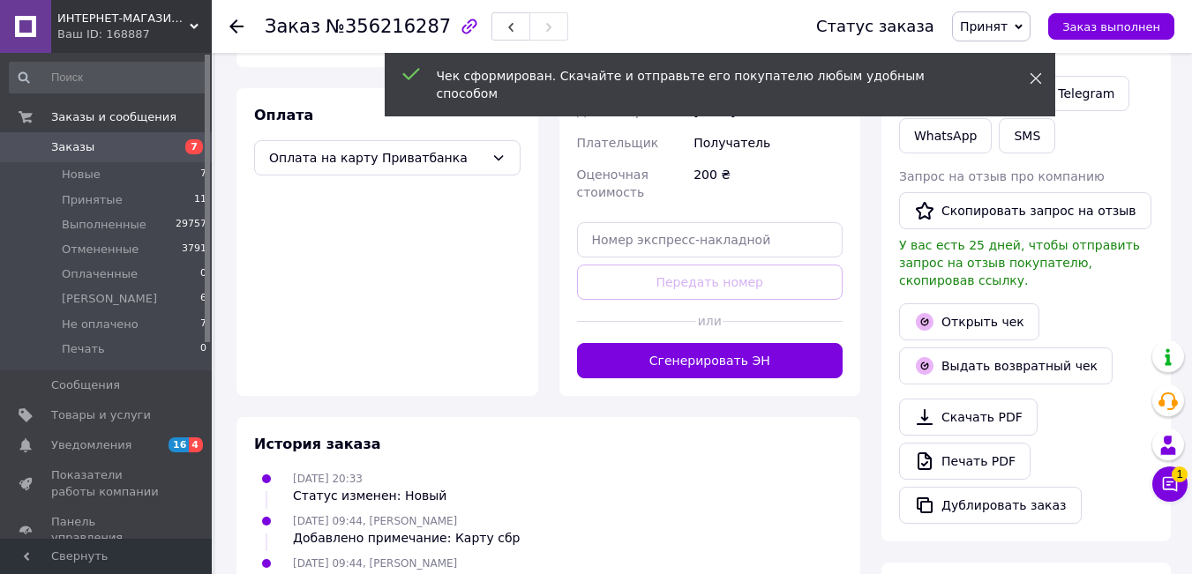
click at [1036, 80] on icon at bounding box center [1035, 78] width 12 height 12
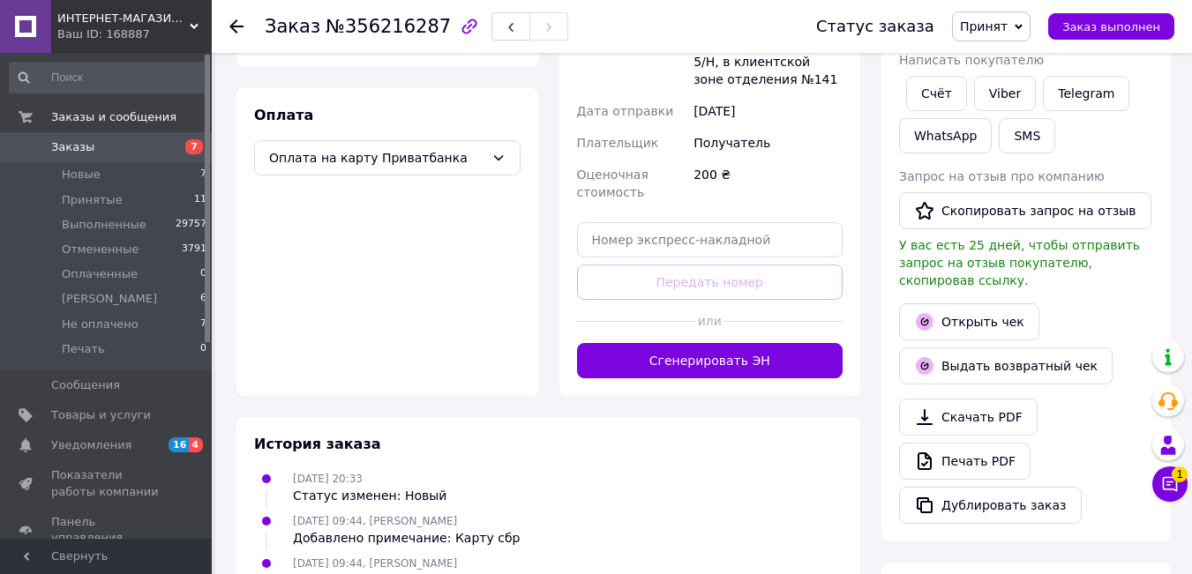
click at [1023, 22] on span "Принят" at bounding box center [991, 26] width 79 height 30
click at [1019, 55] on li "Выполнен" at bounding box center [1009, 62] width 113 height 26
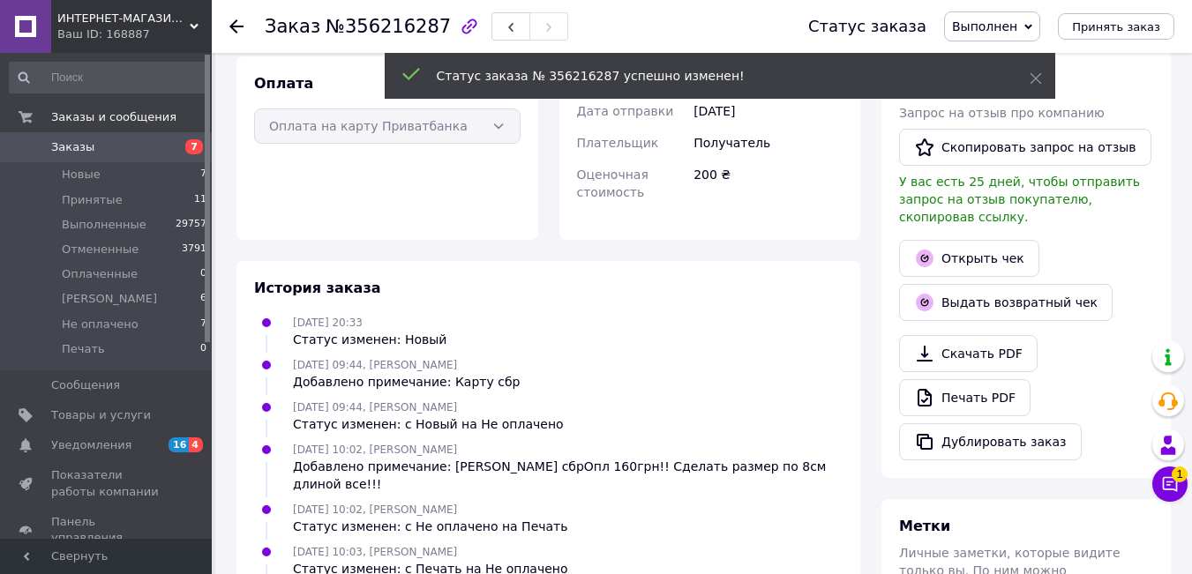
scroll to position [517, 0]
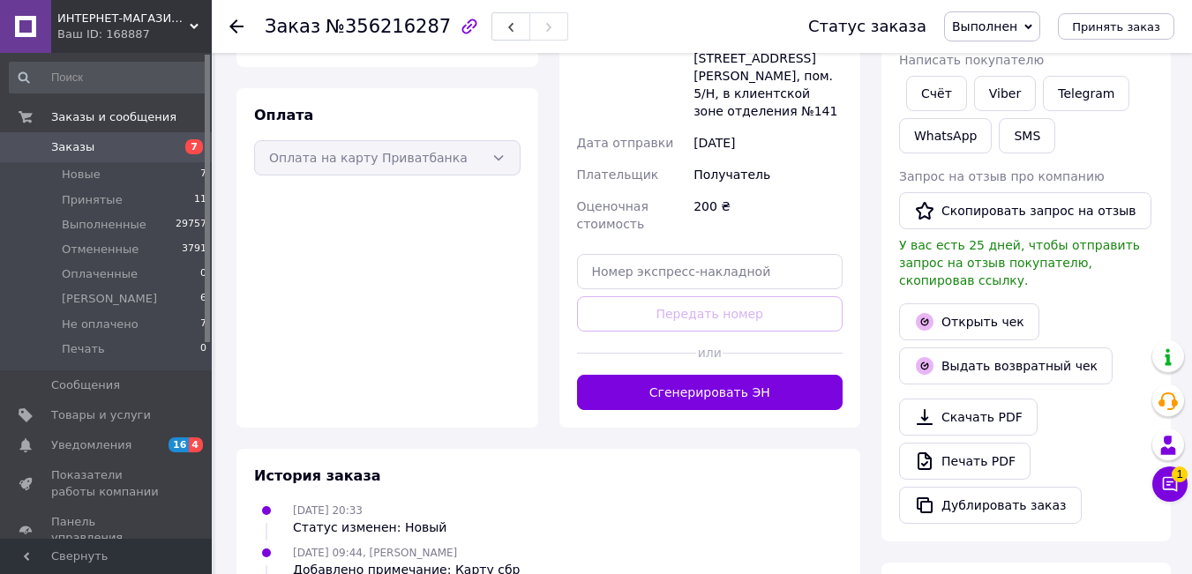
click at [236, 27] on use at bounding box center [236, 26] width 14 height 14
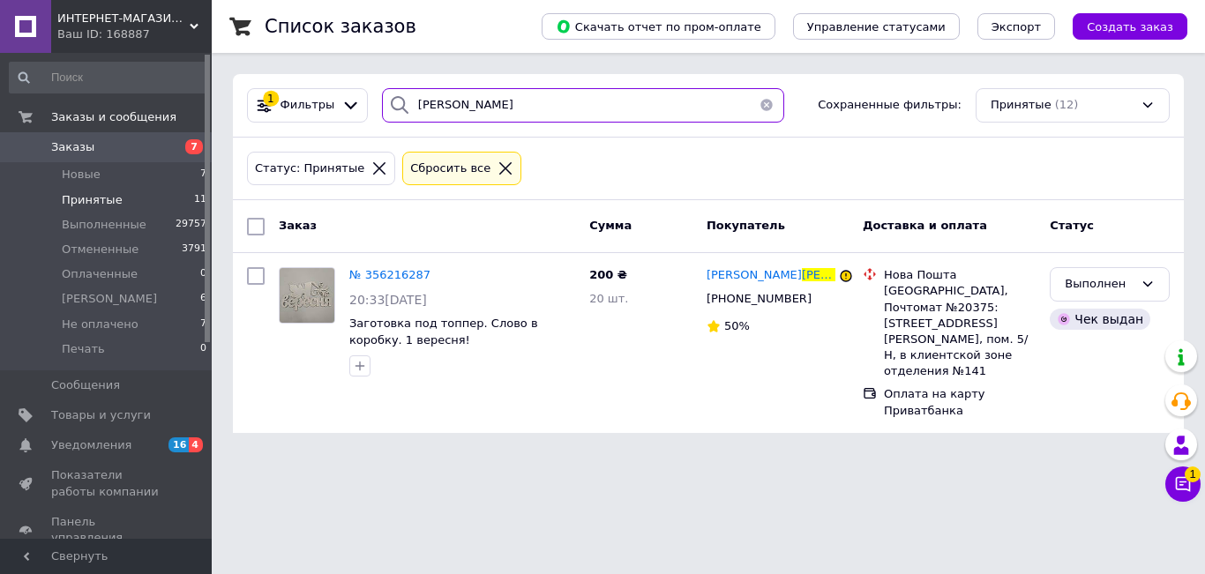
drag, startPoint x: 470, startPoint y: 110, endPoint x: 17, endPoint y: 87, distance: 454.0
click at [0, 81] on div "ИНТЕРНЕТ-МАГАЗИН "EVENT DECOR" Ваш ID: 168887 Сайт ИНТЕРНЕТ-МАГАЗИН "EVENT DECO…" at bounding box center [602, 227] width 1205 height 454
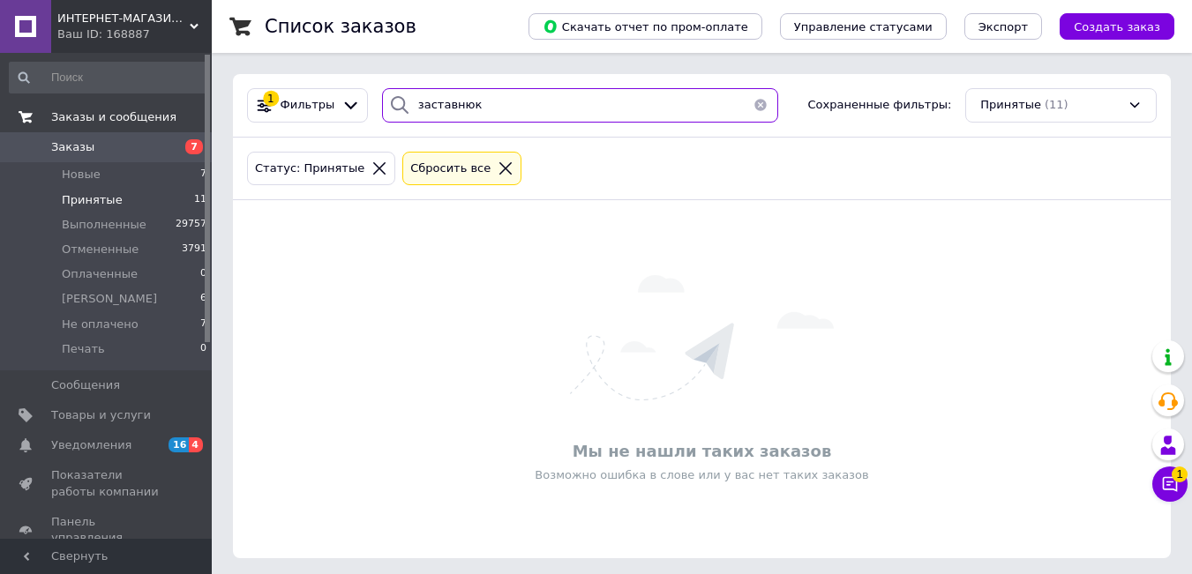
drag, startPoint x: 486, startPoint y: 110, endPoint x: 113, endPoint y: 131, distance: 373.7
click at [0, 100] on div "ИНТЕРНЕТ-МАГАЗИН "EVENT DECOR" Ваш ID: 168887 Сайт ИНТЕРНЕТ-МАГАЗИН "EVENT DECO…" at bounding box center [596, 290] width 1192 height 580
drag, startPoint x: 469, startPoint y: 106, endPoint x: 0, endPoint y: 92, distance: 469.5
click at [0, 93] on div "ИНТЕРНЕТ-МАГАЗИН "EVENT DECOR" Ваш ID: 168887 Сайт ИНТЕРНЕТ-МАГАЗИН "EVENT DECO…" at bounding box center [596, 290] width 1192 height 580
drag, startPoint x: 499, startPoint y: 100, endPoint x: 156, endPoint y: 194, distance: 355.9
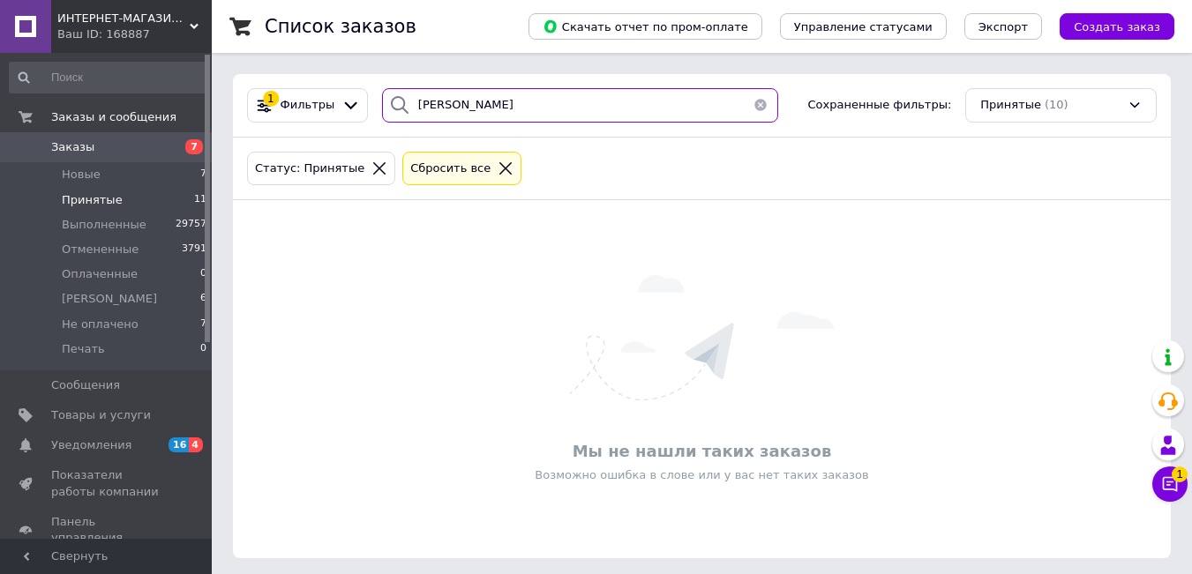
click at [0, 116] on div "ИНТЕРНЕТ-МАГАЗИН "EVENT DECOR" Ваш ID: 168887 Сайт ИНТЕРНЕТ-МАГАЗИН "EVENT DECO…" at bounding box center [596, 290] width 1192 height 580
type input "[PERSON_NAME]"
drag, startPoint x: 505, startPoint y: 109, endPoint x: 47, endPoint y: 134, distance: 458.5
click at [9, 120] on div "ИНТЕРНЕТ-МАГАЗИН "EVENT DECOR" Ваш ID: 168887 Сайт ИНТЕРНЕТ-МАГАЗИН "EVENT DECO…" at bounding box center [596, 290] width 1192 height 580
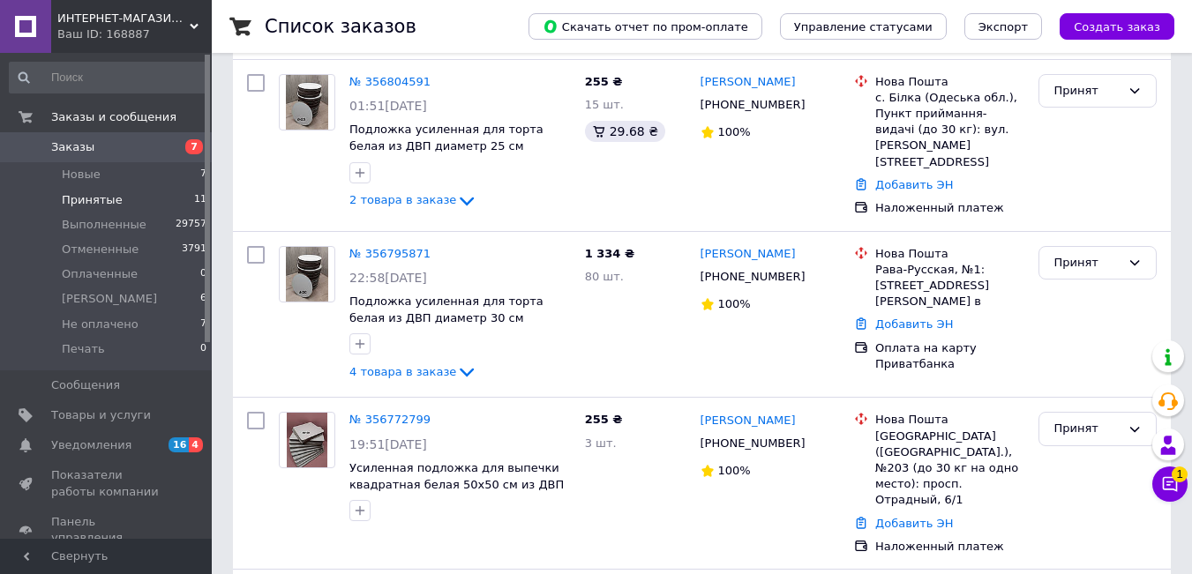
scroll to position [1307, 0]
